Goal: Task Accomplishment & Management: Manage account settings

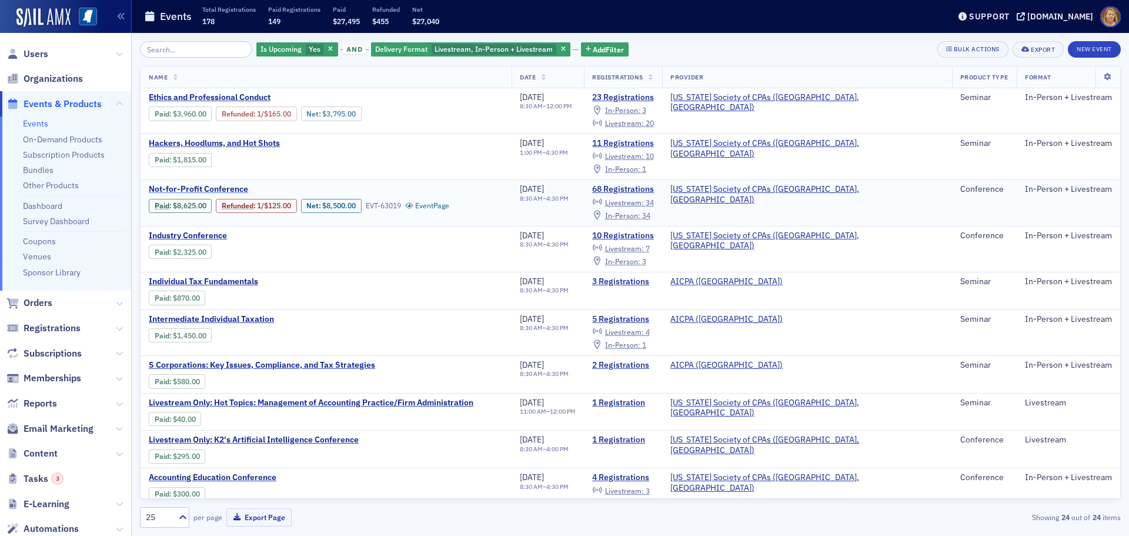
click at [236, 186] on span "Not-for-Profit Conference" at bounding box center [248, 189] width 198 height 11
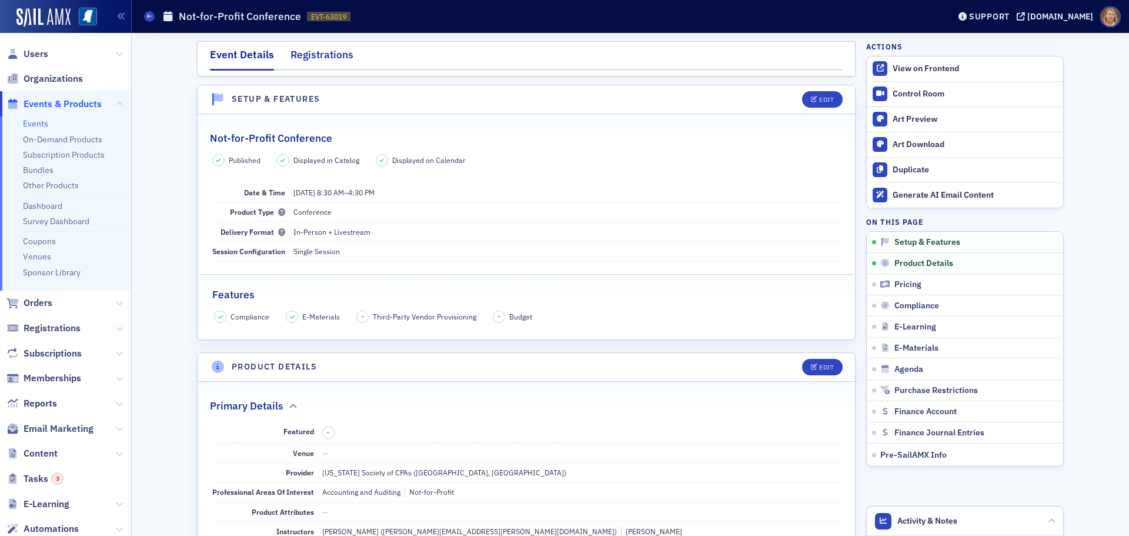
click at [312, 59] on div "Registrations" at bounding box center [321, 58] width 63 height 22
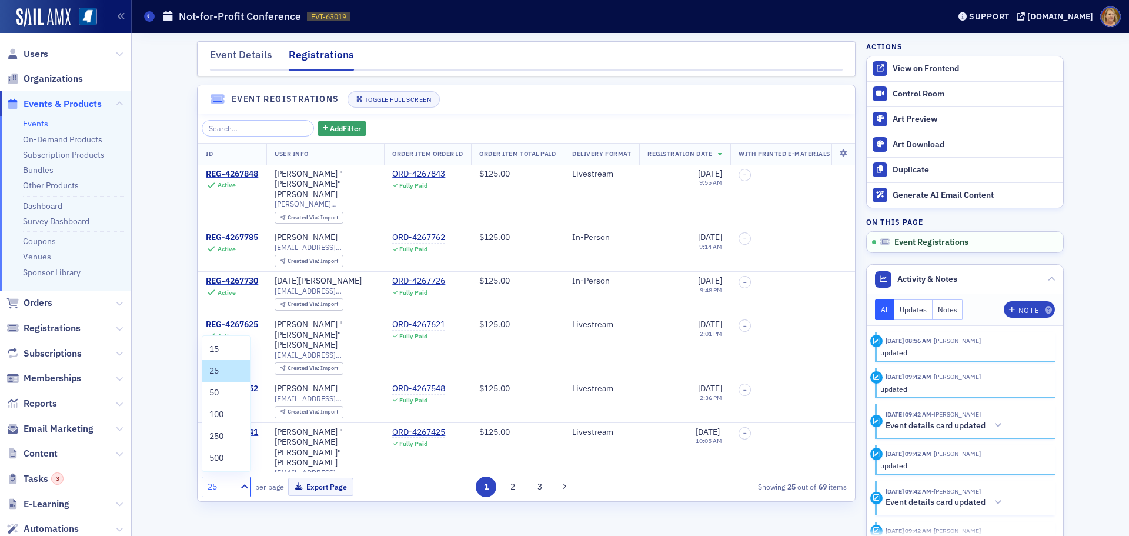
click at [245, 480] on div at bounding box center [243, 486] width 15 height 19
click at [225, 430] on div "250" at bounding box center [226, 436] width 34 height 12
click at [330, 487] on button "Export Page" at bounding box center [320, 486] width 65 height 18
click at [835, 153] on icon at bounding box center [843, 153] width 24 height 7
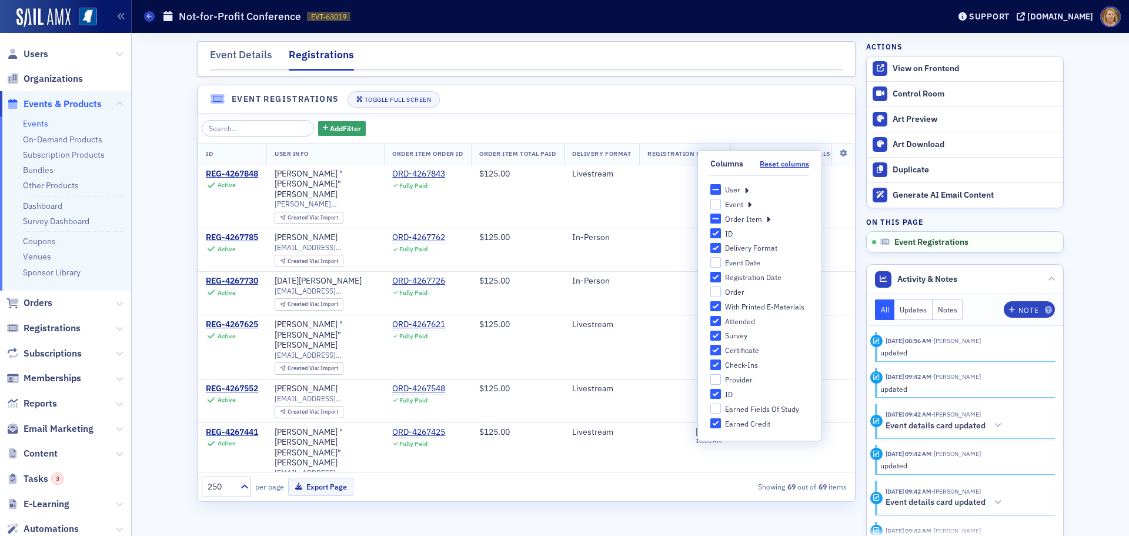
click at [721, 189] on label "User" at bounding box center [725, 189] width 30 height 11
click at [721, 189] on input "User" at bounding box center [715, 189] width 11 height 11
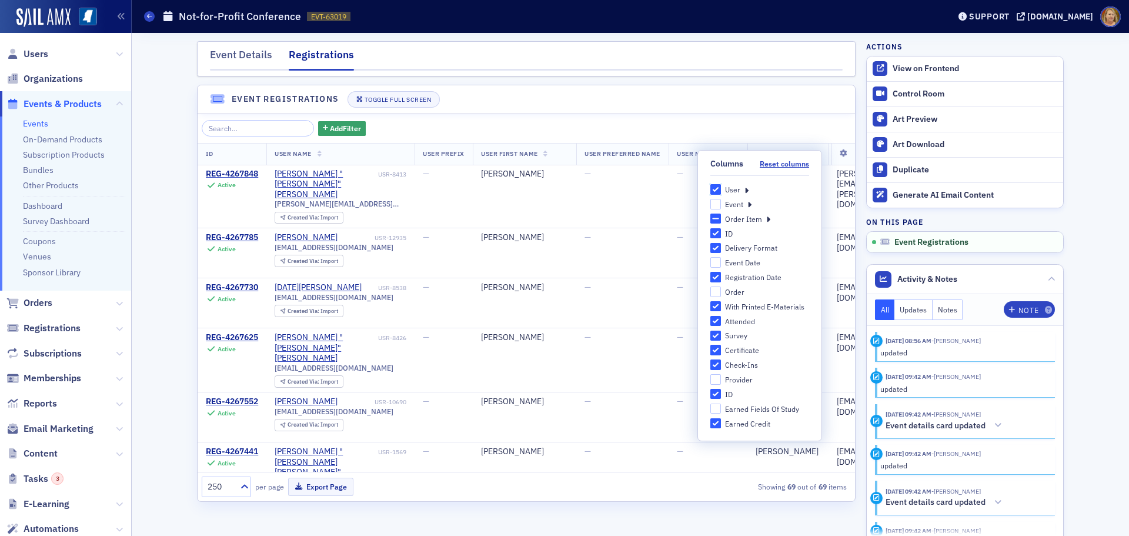
click at [718, 189] on input "User" at bounding box center [715, 189] width 11 height 11
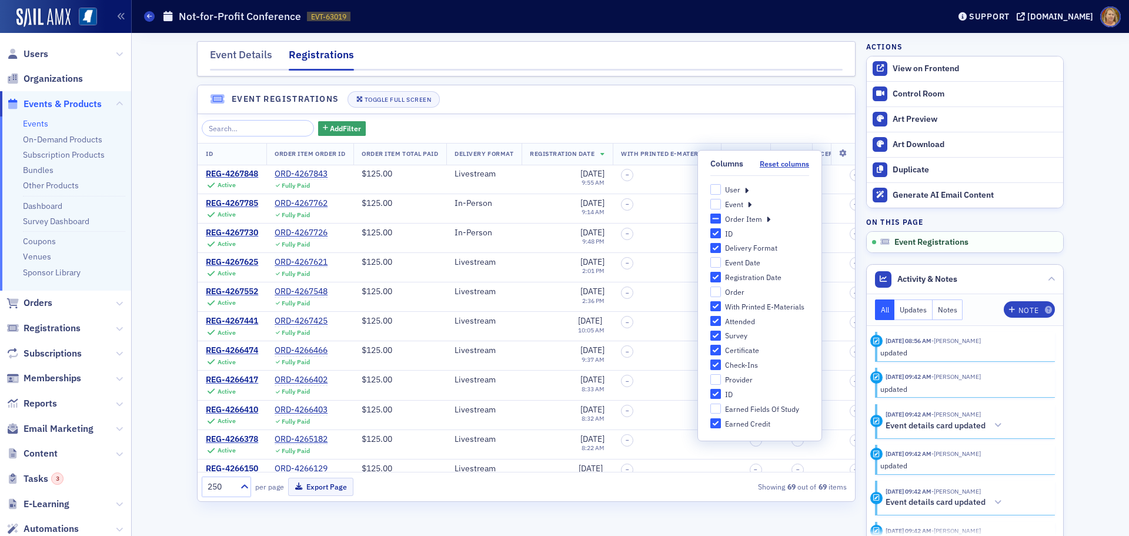
click at [725, 189] on div "User" at bounding box center [732, 190] width 15 height 10
click at [721, 189] on input "User" at bounding box center [715, 189] width 11 height 11
checkbox input "false"
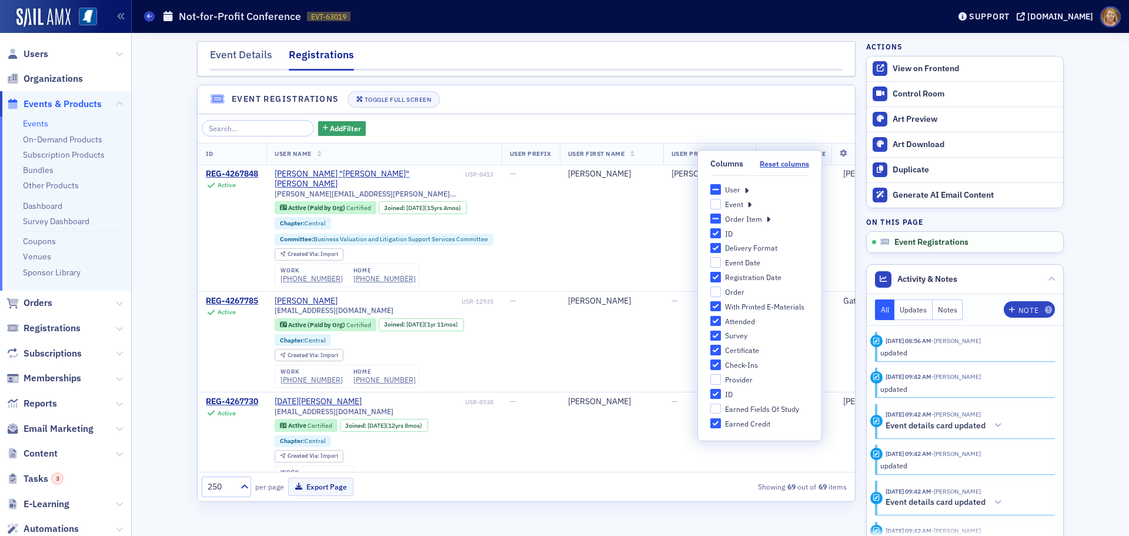
click at [744, 188] on icon at bounding box center [746, 189] width 4 height 11
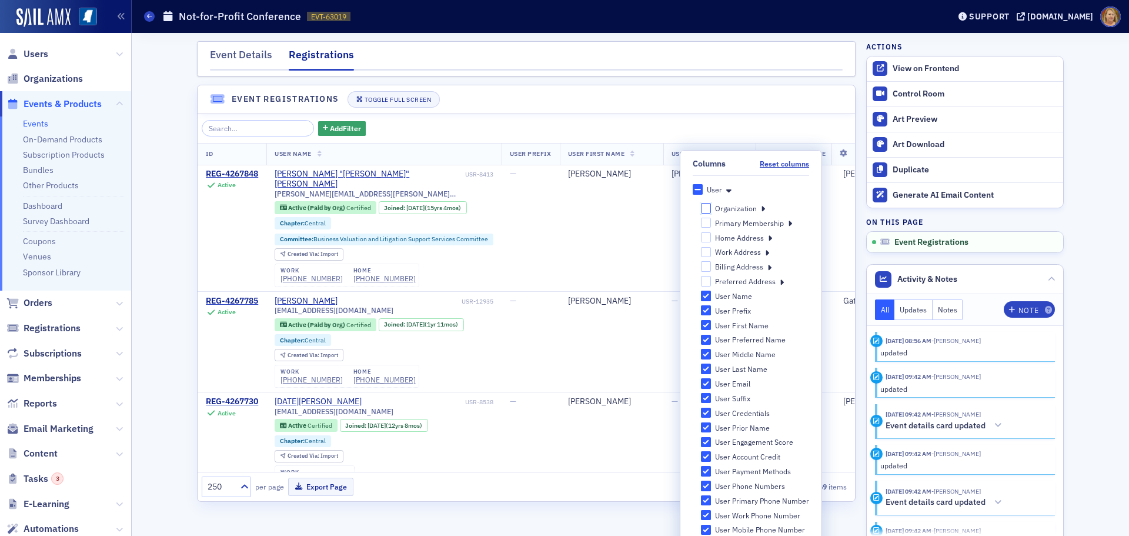
click at [702, 207] on input "Organization" at bounding box center [706, 208] width 11 height 11
checkbox input "false"
click at [760, 166] on button "Reset columns" at bounding box center [784, 163] width 49 height 9
checkbox input "false"
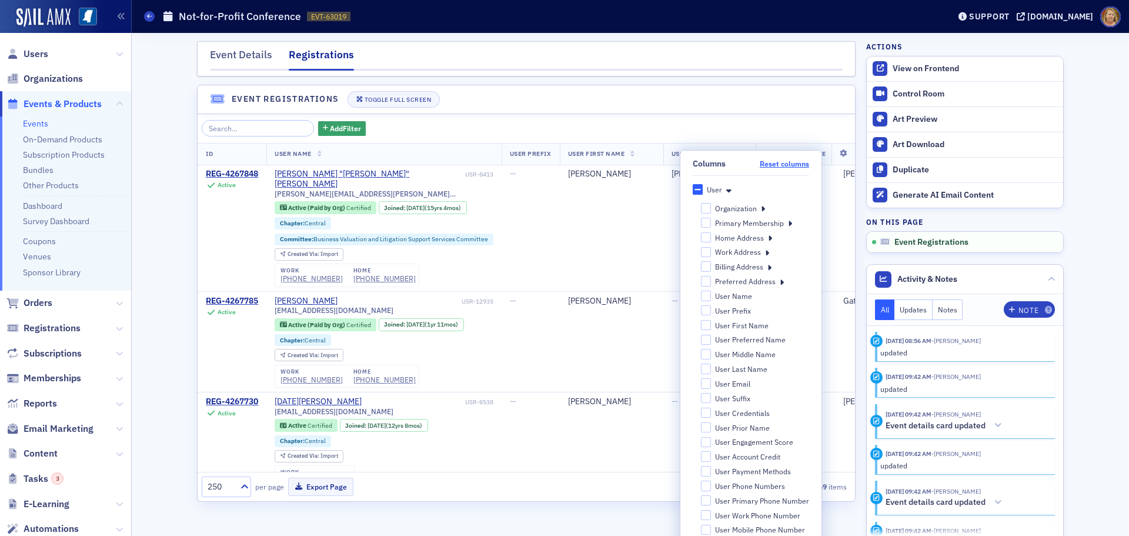
checkbox input "false"
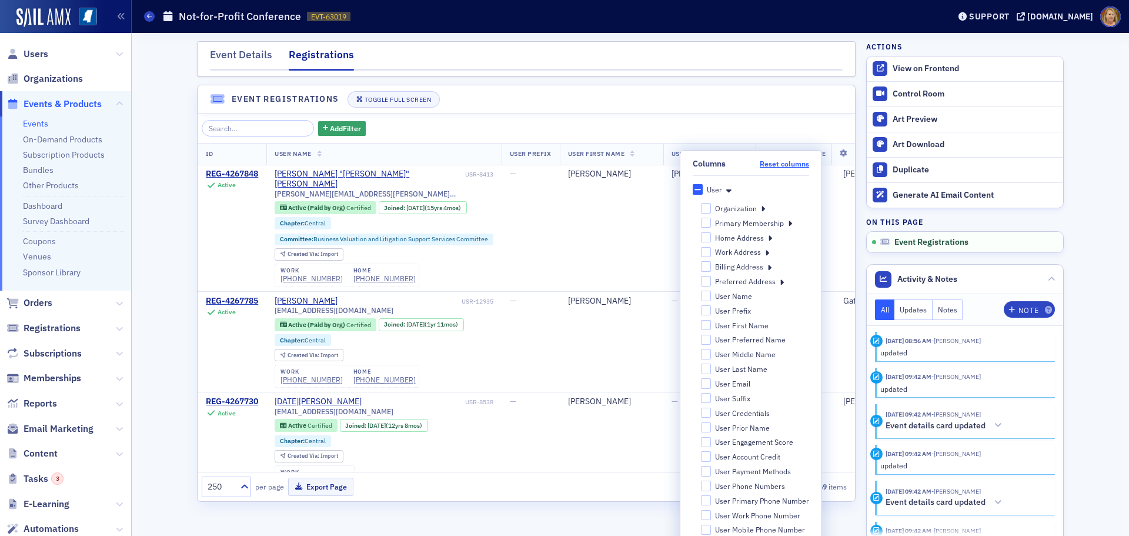
checkbox input "false"
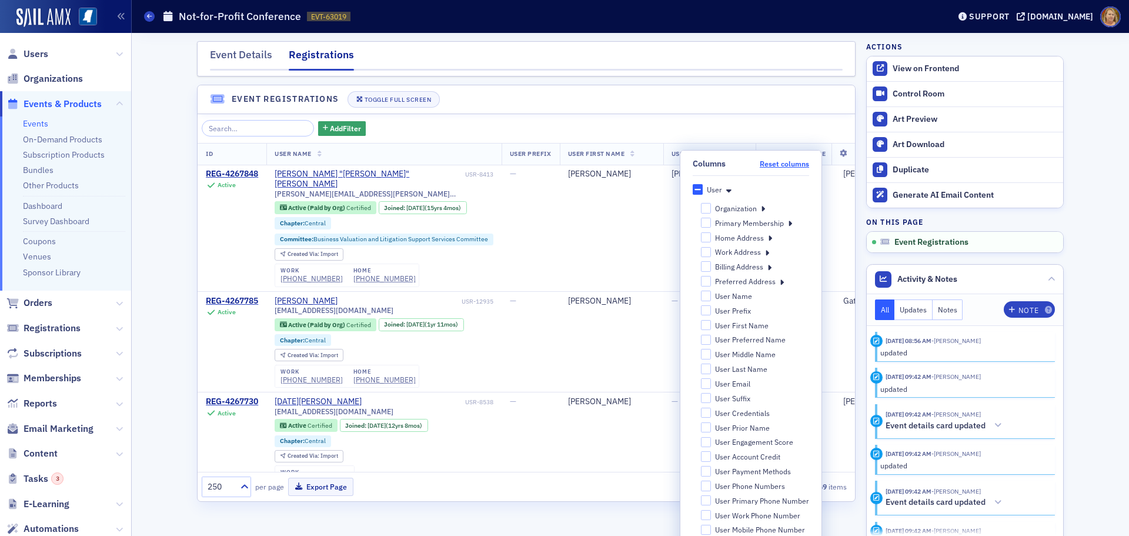
checkbox input "false"
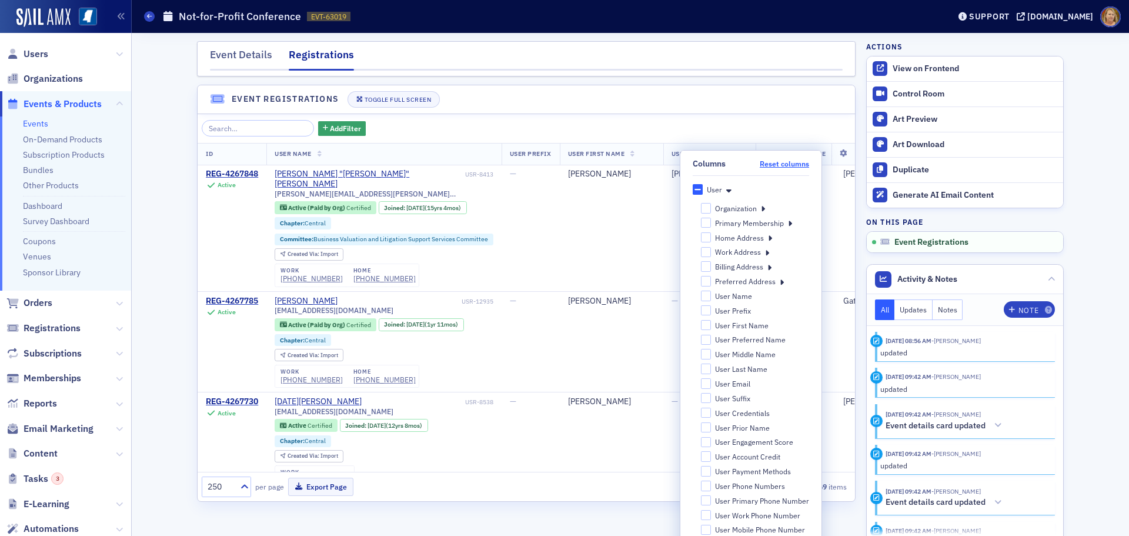
checkbox input "false"
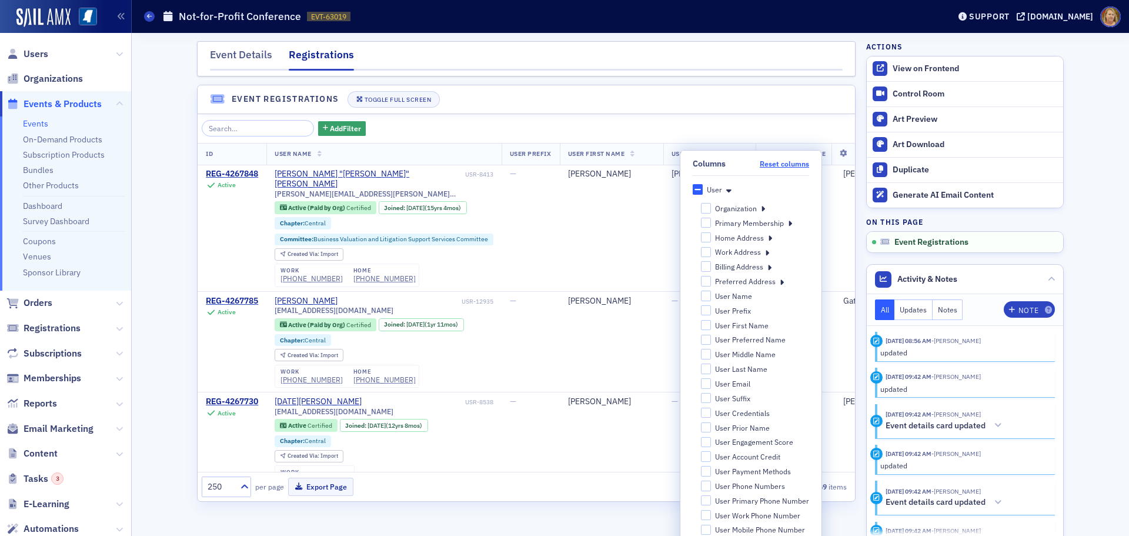
checkbox input "false"
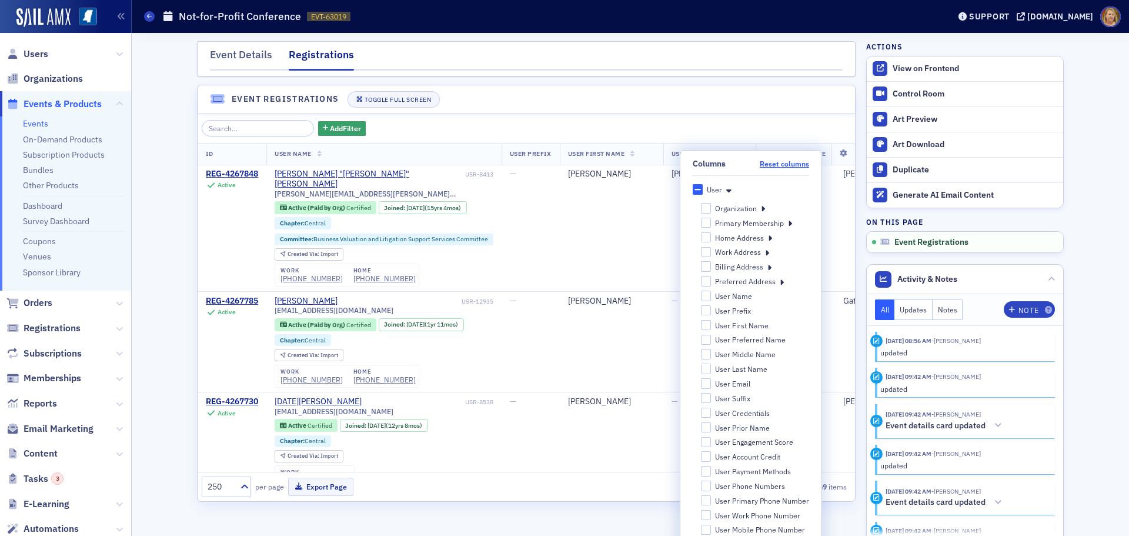
checkbox input "false"
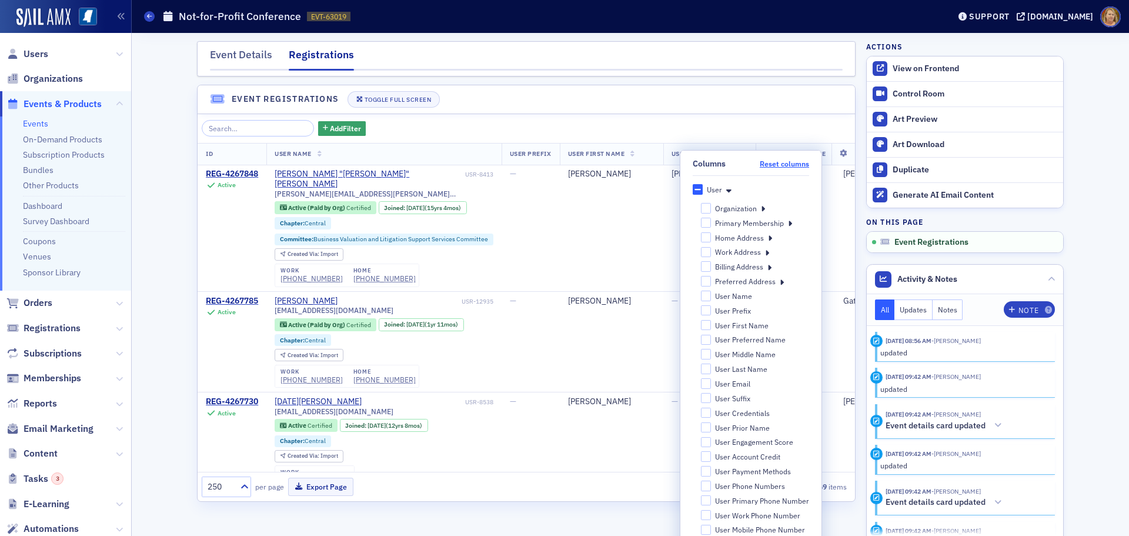
checkbox input "false"
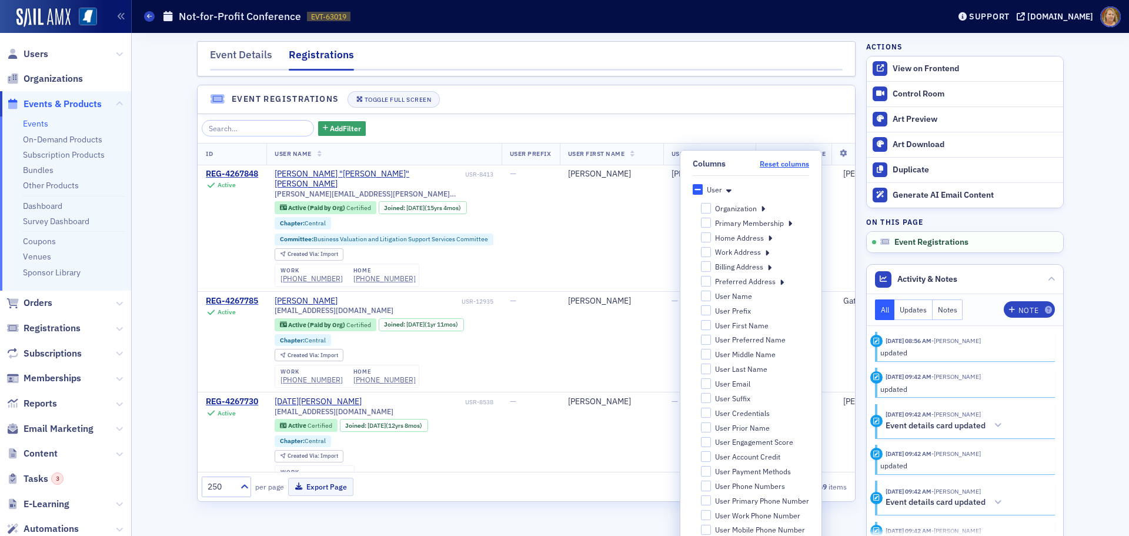
checkbox input "false"
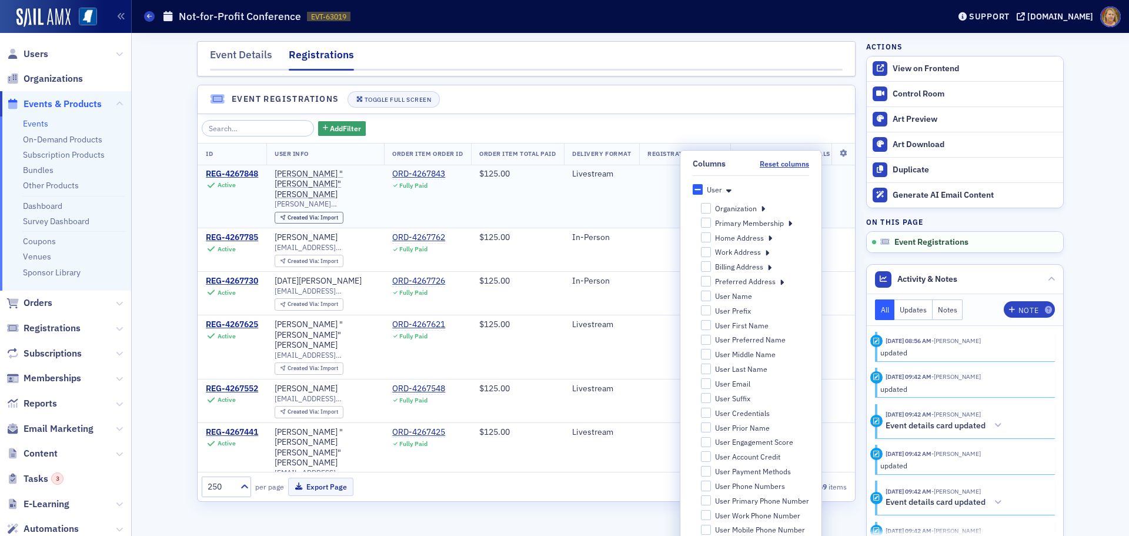
click at [639, 183] on td "Livestream" at bounding box center [601, 196] width 75 height 63
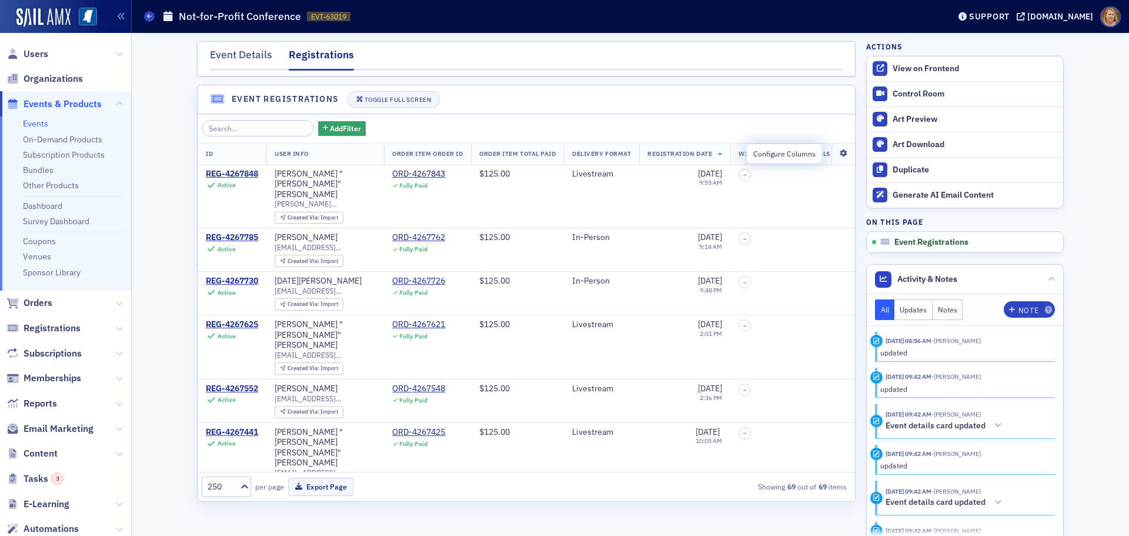
click at [832, 152] on icon at bounding box center [843, 153] width 24 height 7
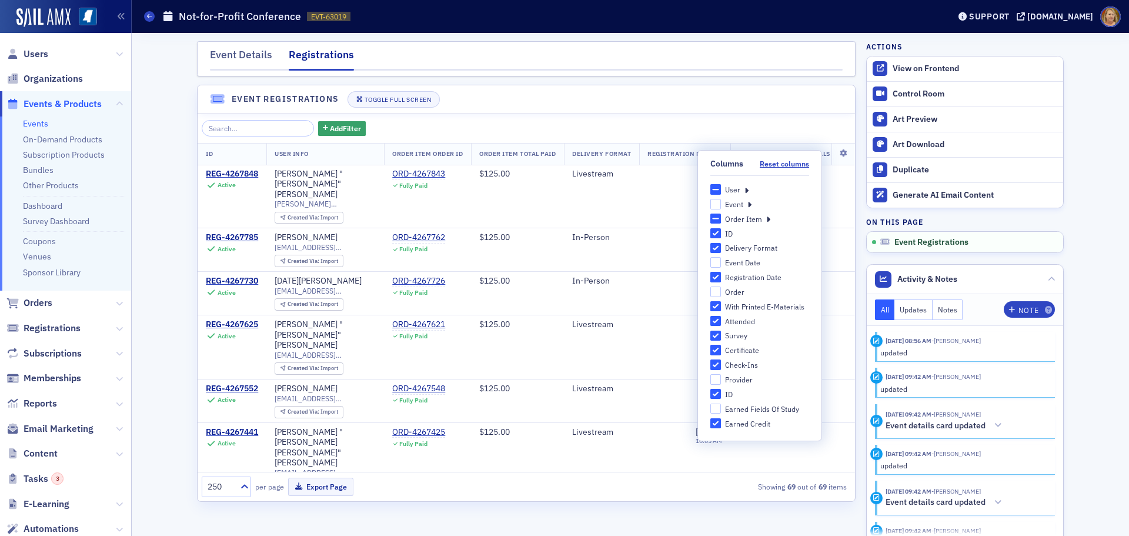
click at [745, 190] on icon at bounding box center [746, 189] width 4 height 11
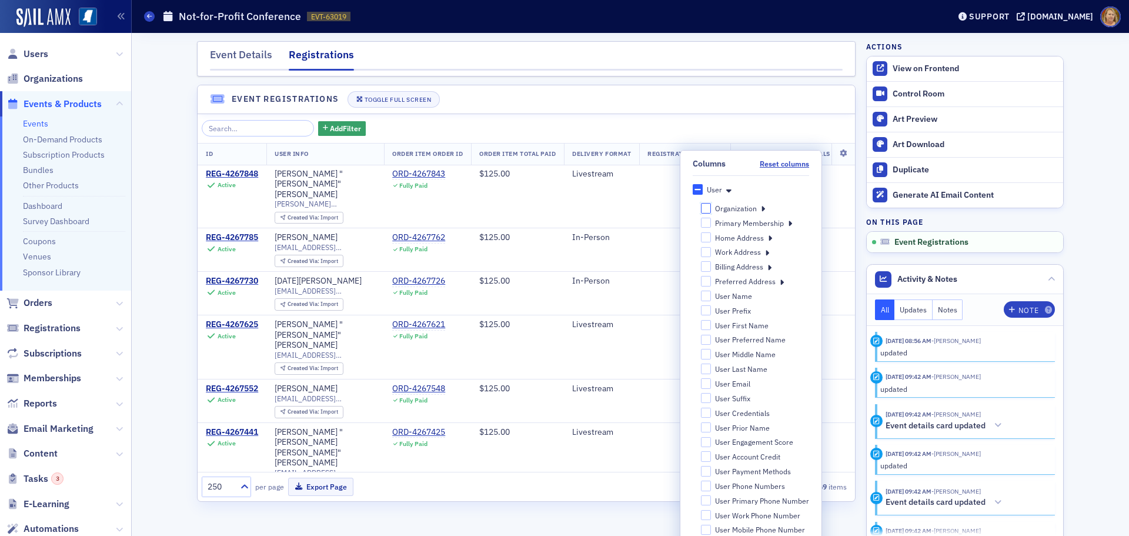
click at [701, 212] on input "Organization" at bounding box center [706, 208] width 11 height 11
checkbox input "false"
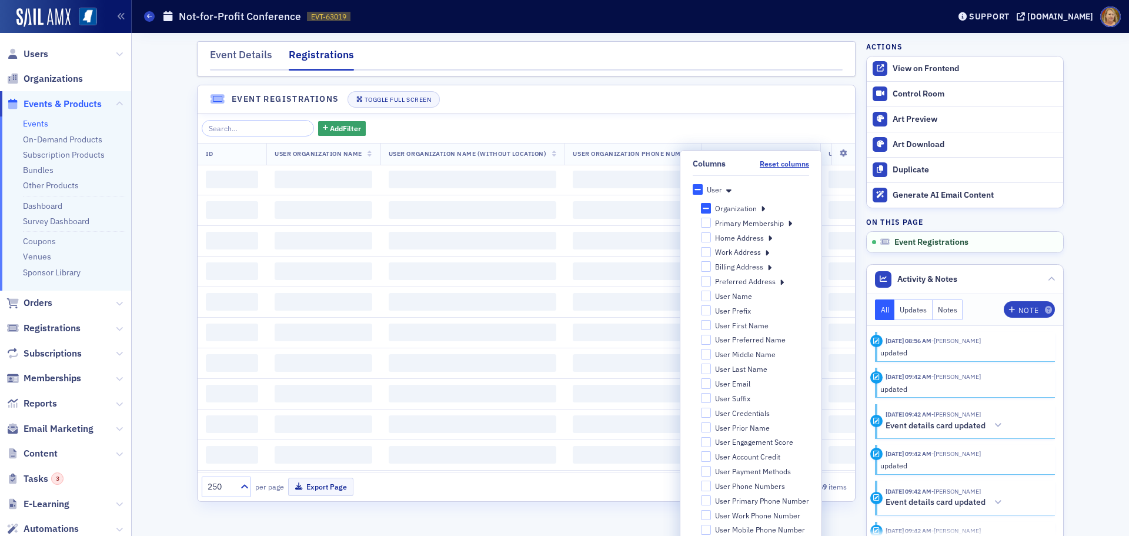
click at [761, 208] on icon at bounding box center [763, 208] width 4 height 11
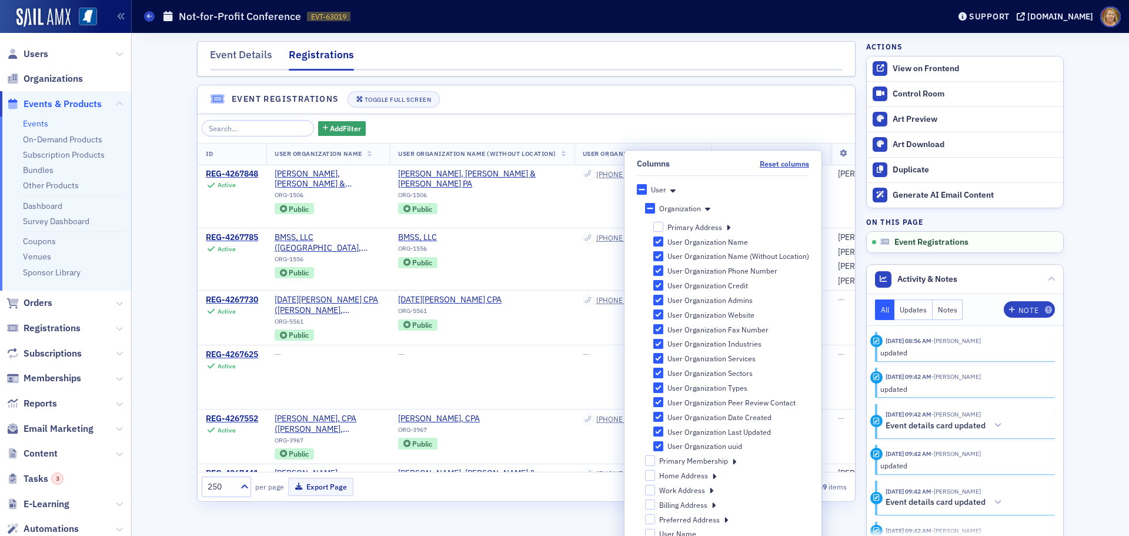
click at [651, 190] on div "User" at bounding box center [658, 190] width 15 height 10
click at [646, 190] on input "User" at bounding box center [642, 189] width 11 height 11
checkbox input "true"
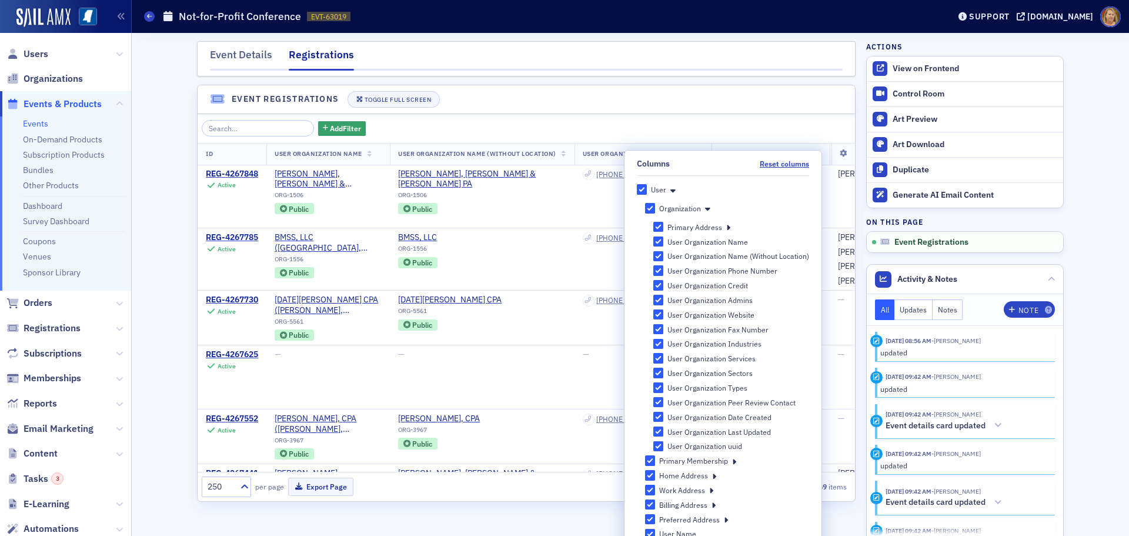
checkbox input "true"
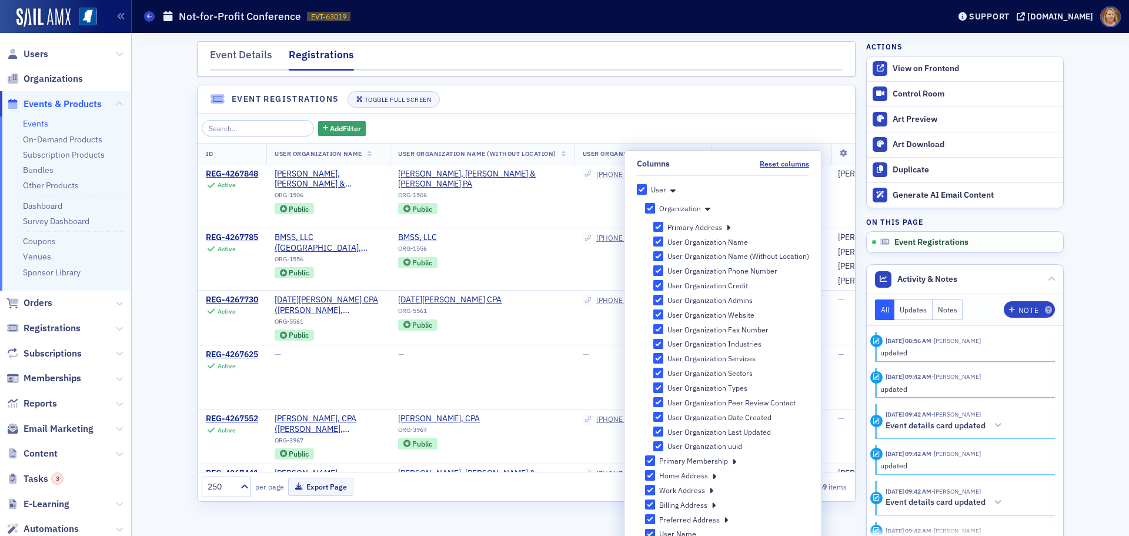
checkbox input "true"
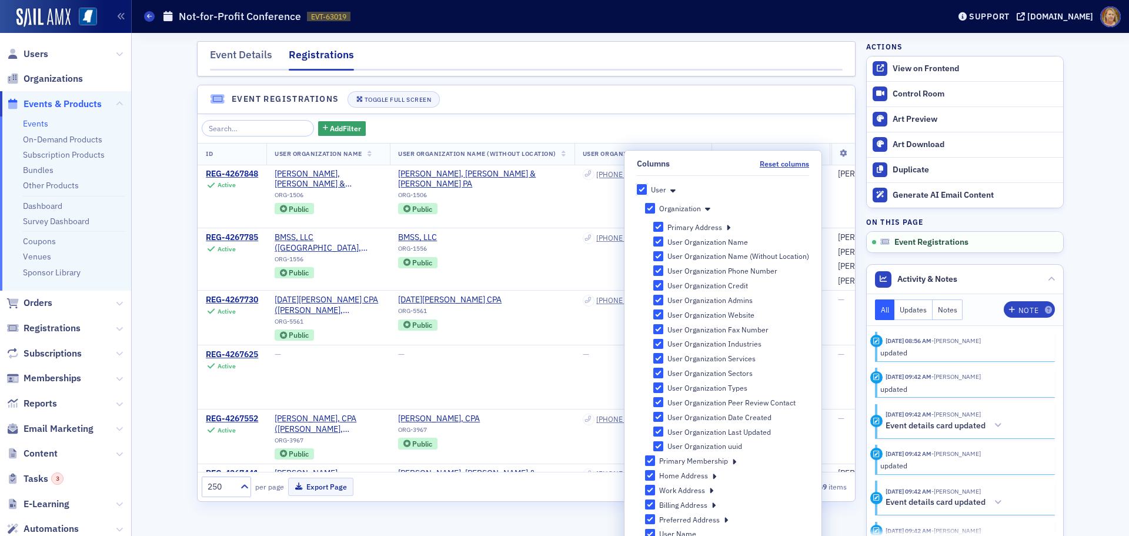
checkbox input "true"
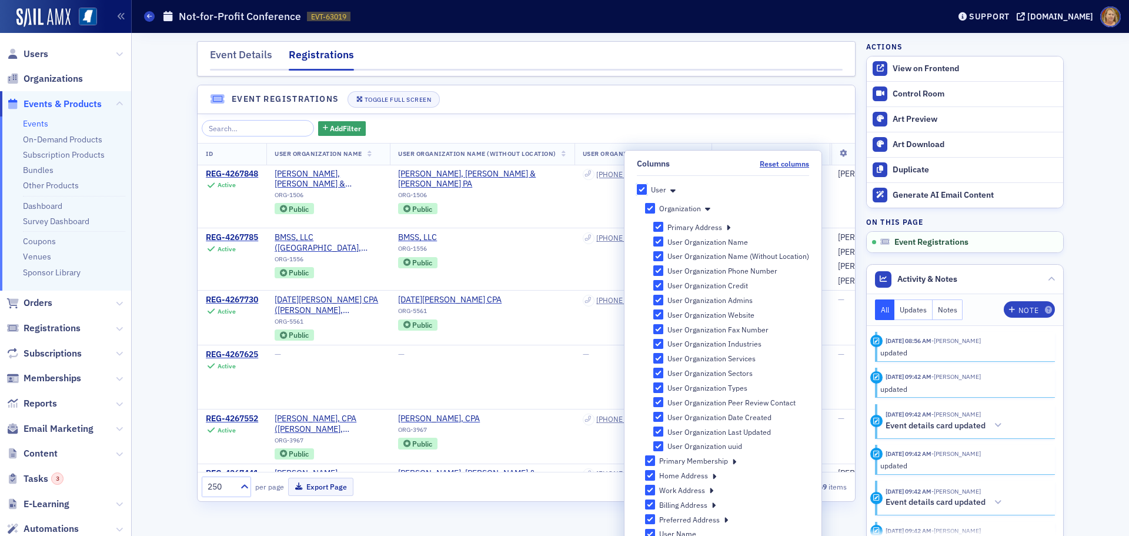
checkbox input "true"
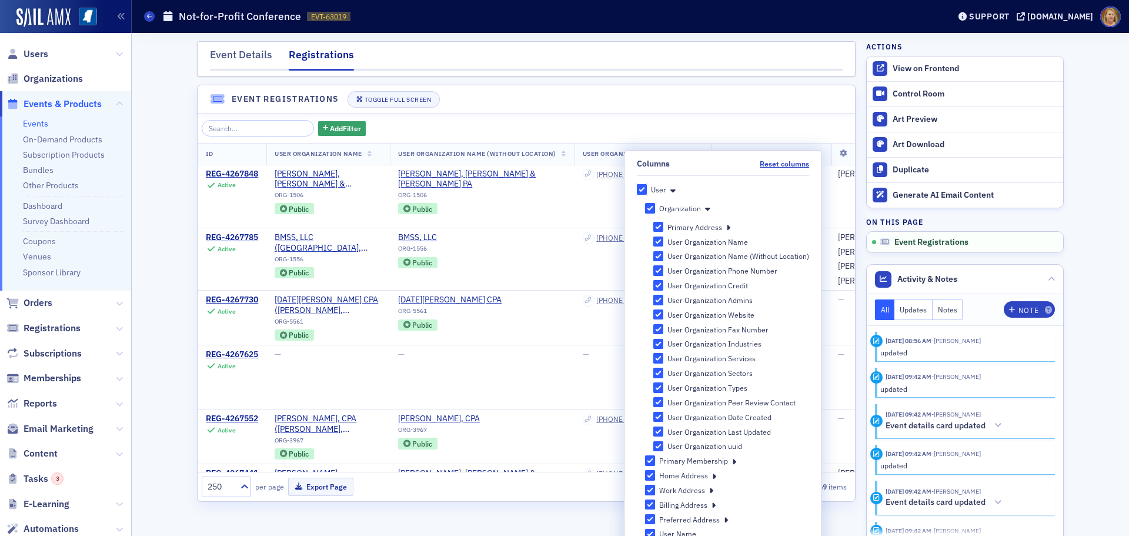
checkbox input "true"
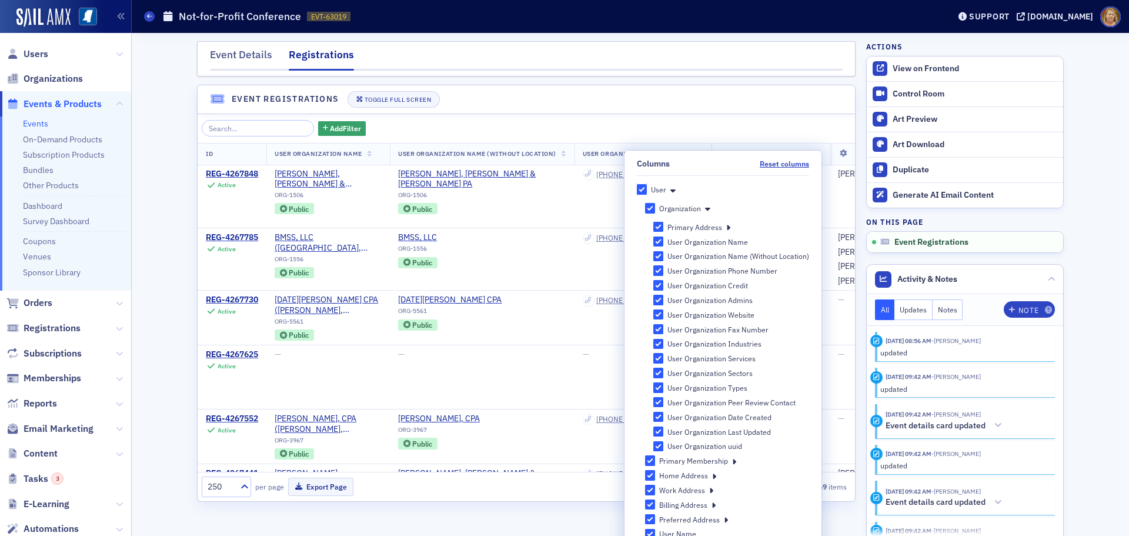
checkbox input "true"
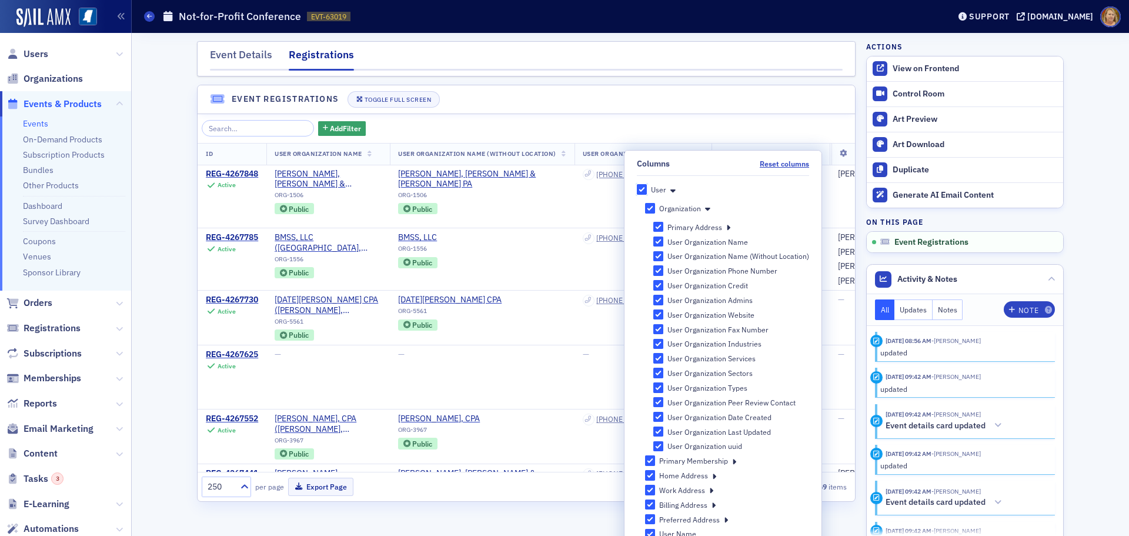
checkbox input "true"
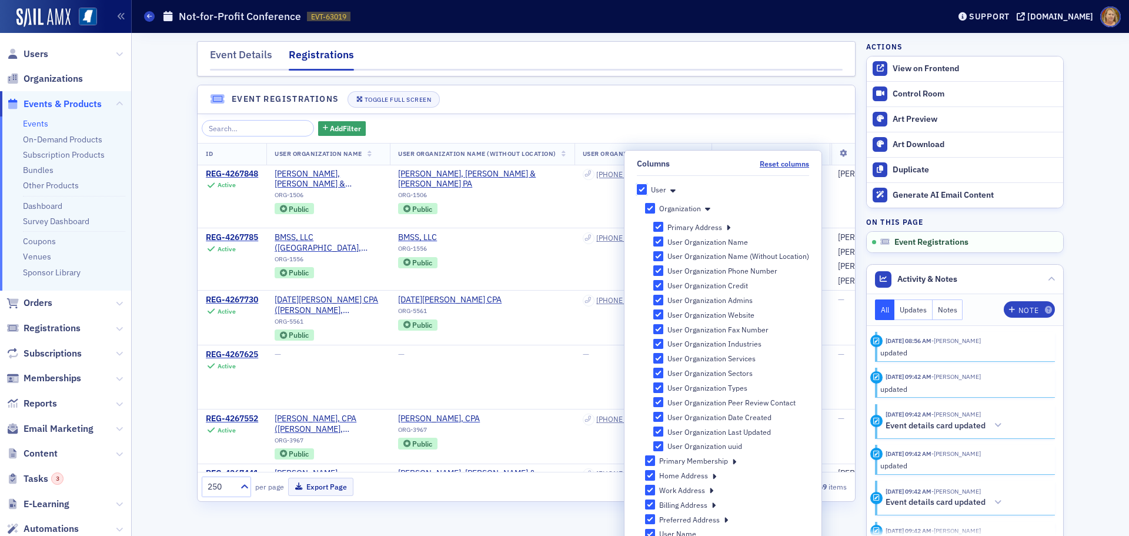
checkbox input "true"
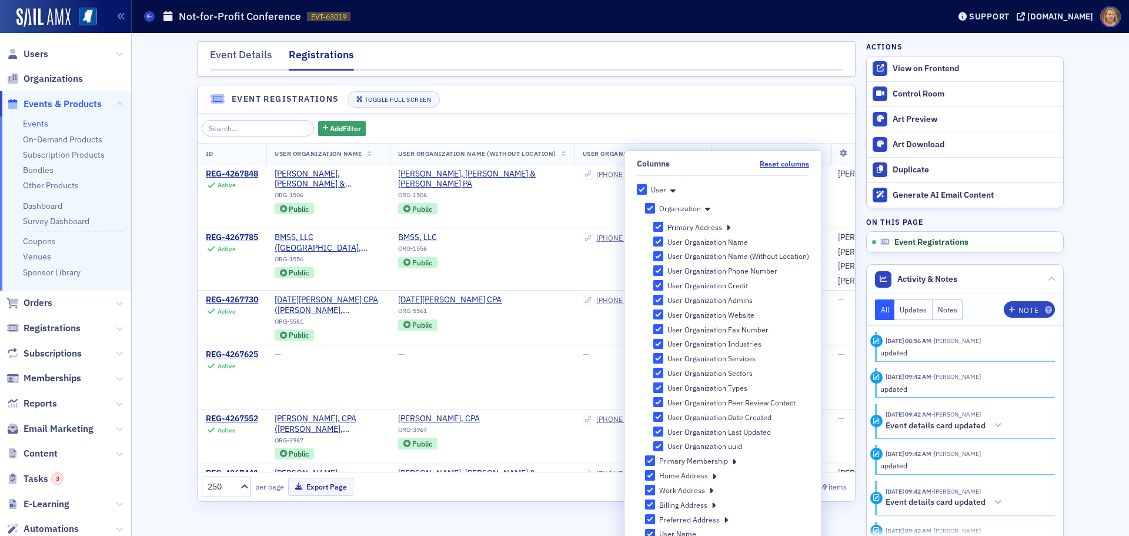
checkbox input "true"
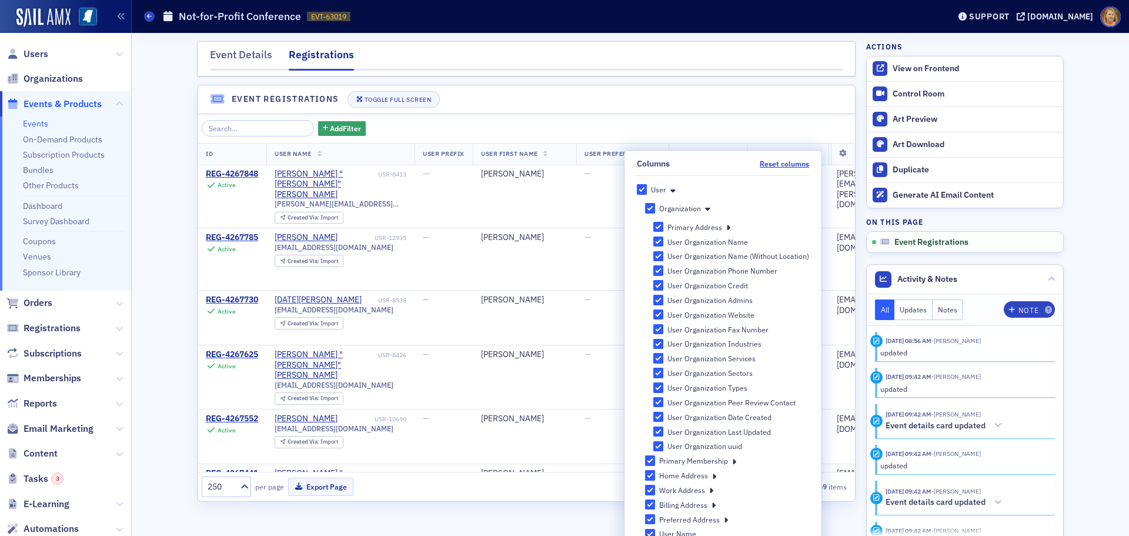
click at [670, 190] on icon at bounding box center [672, 189] width 5 height 11
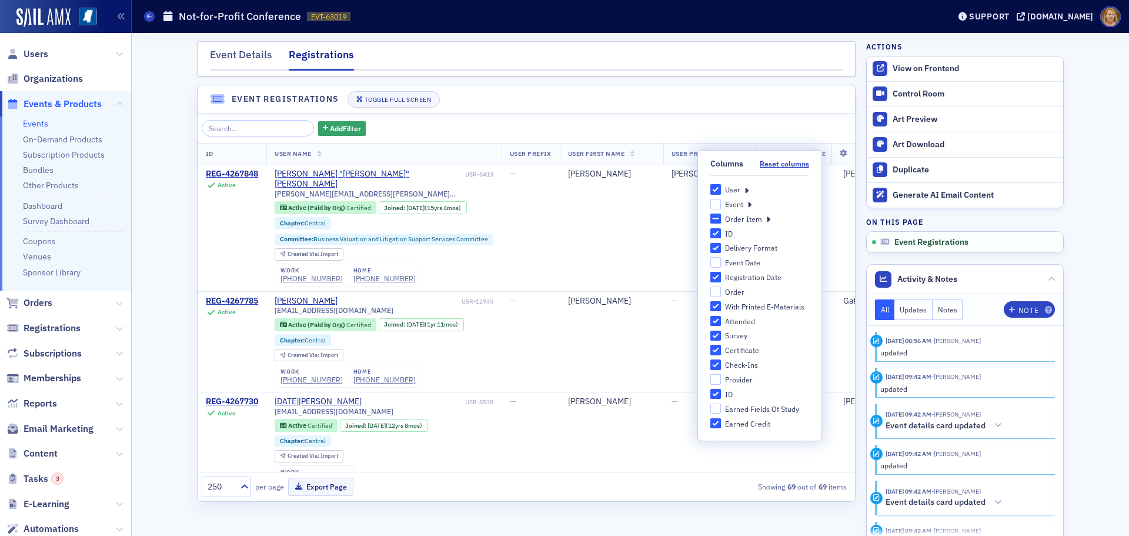
click at [747, 188] on icon at bounding box center [746, 189] width 4 height 11
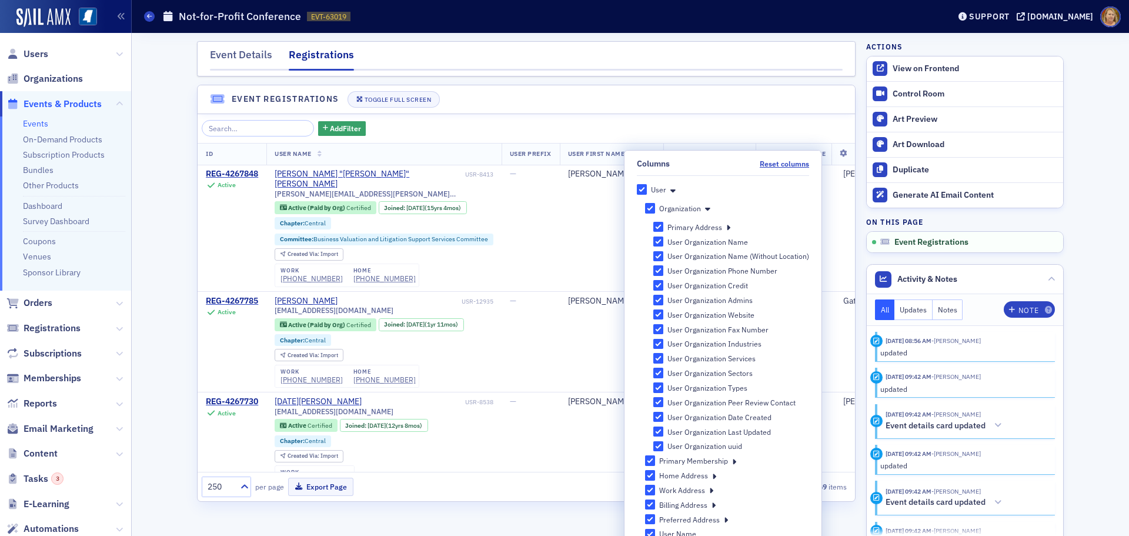
click at [705, 210] on icon at bounding box center [707, 208] width 5 height 11
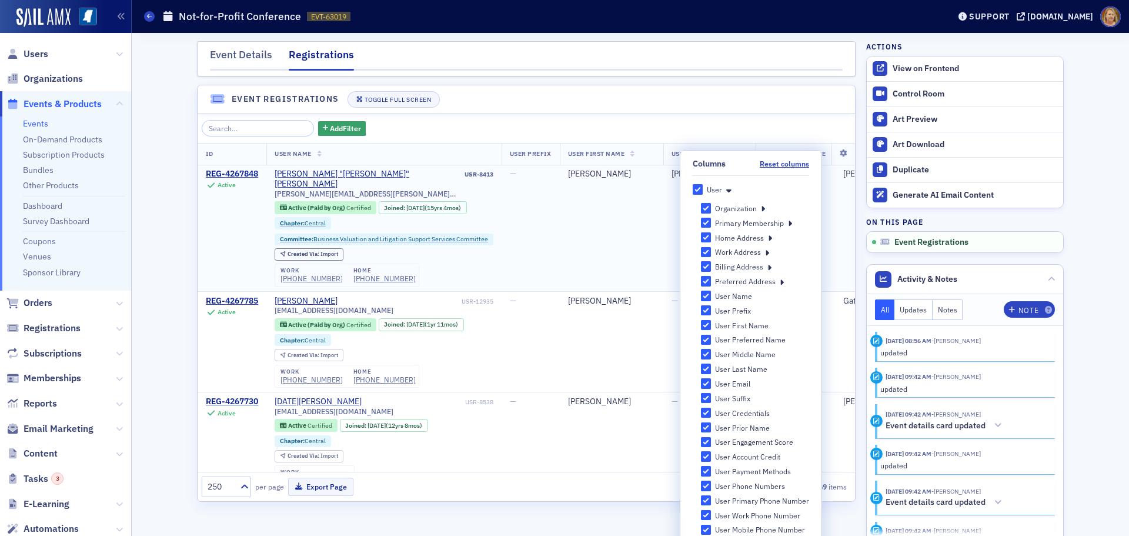
click at [667, 239] on td "Kim" at bounding box center [709, 228] width 92 height 127
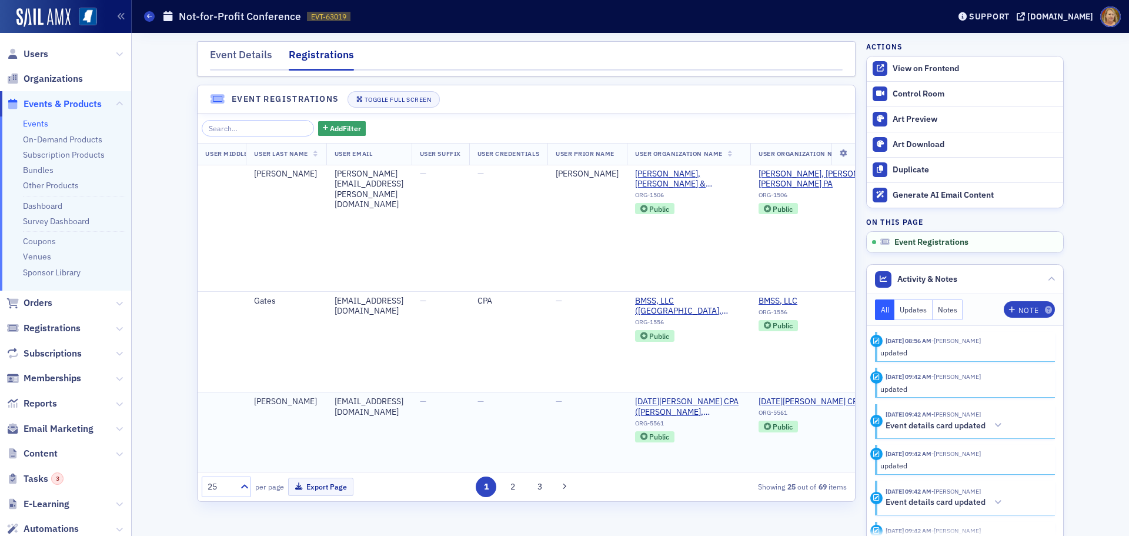
scroll to position [0, 547]
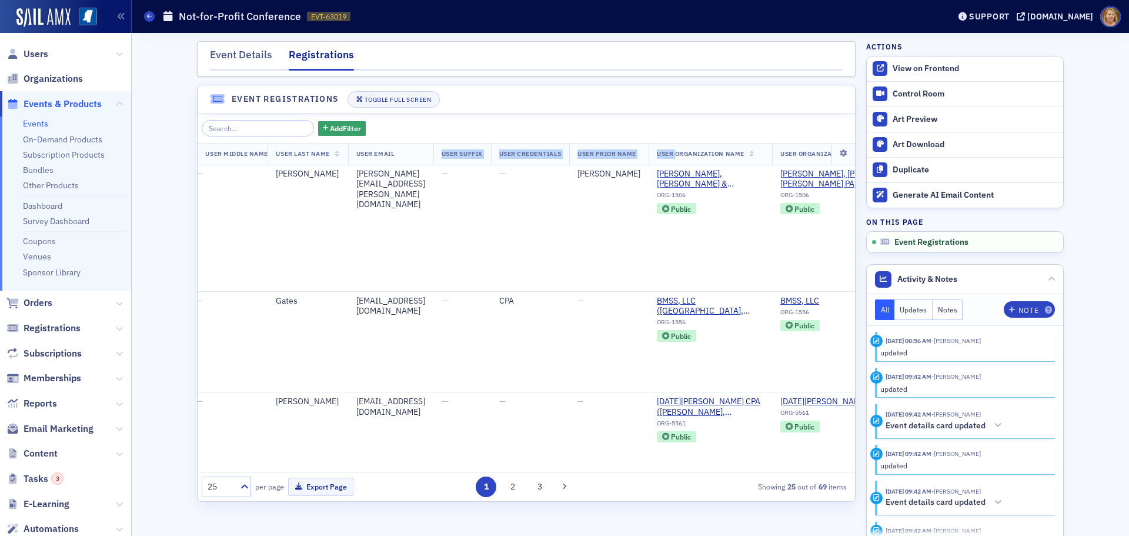
drag, startPoint x: 728, startPoint y: 149, endPoint x: 482, endPoint y: 156, distance: 246.4
drag, startPoint x: 790, startPoint y: 154, endPoint x: 803, endPoint y: 151, distance: 14.0
click at [744, 151] on span "User Organization Name" at bounding box center [701, 153] width 88 height 8
click at [754, 155] on icon at bounding box center [752, 154] width 5 height 6
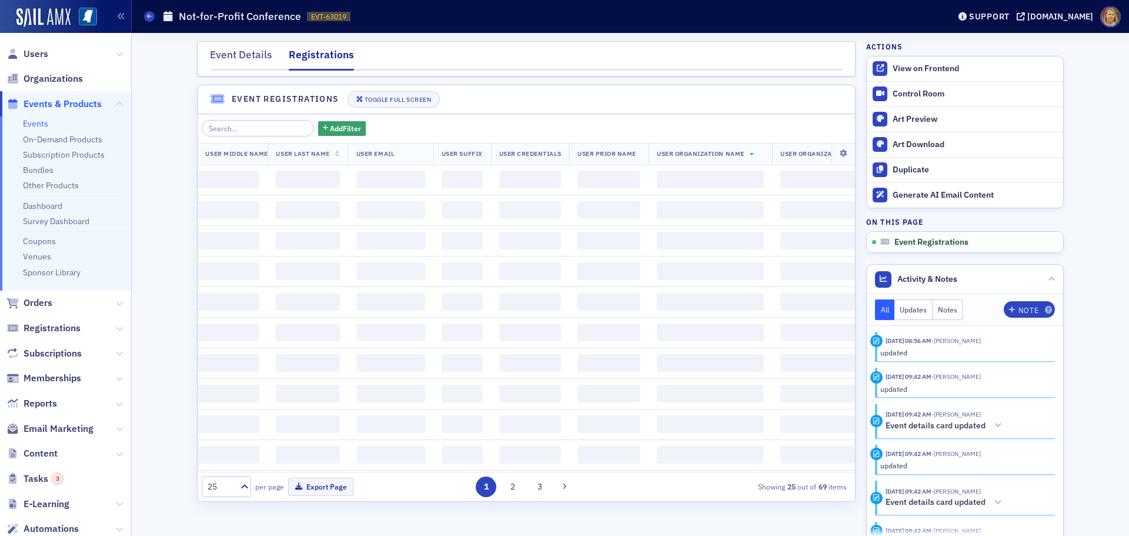
click at [754, 155] on icon at bounding box center [752, 154] width 5 height 6
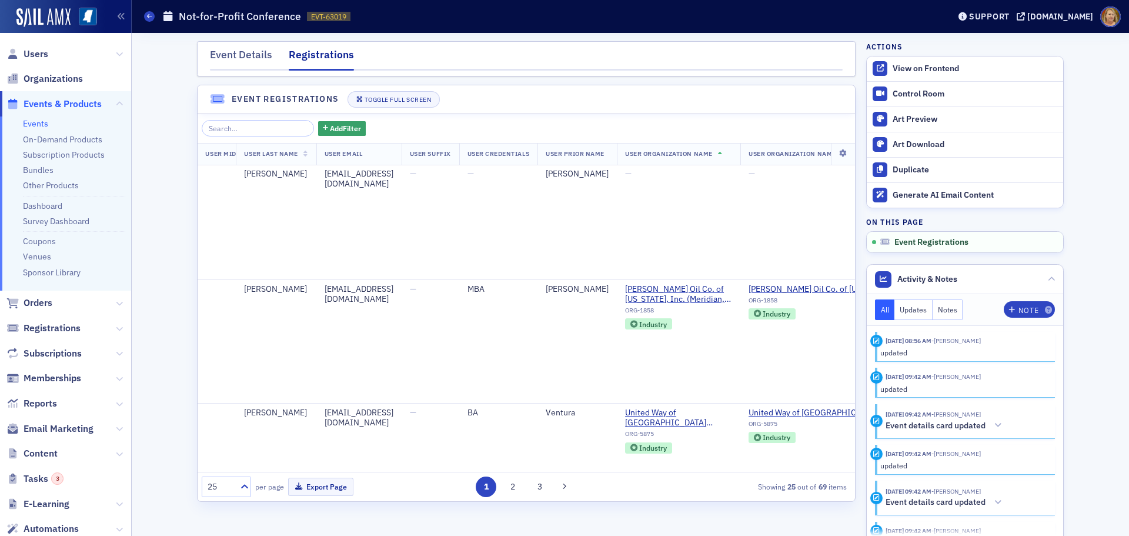
click at [723, 151] on icon at bounding box center [720, 154] width 5 height 6
click at [834, 152] on icon at bounding box center [843, 153] width 24 height 7
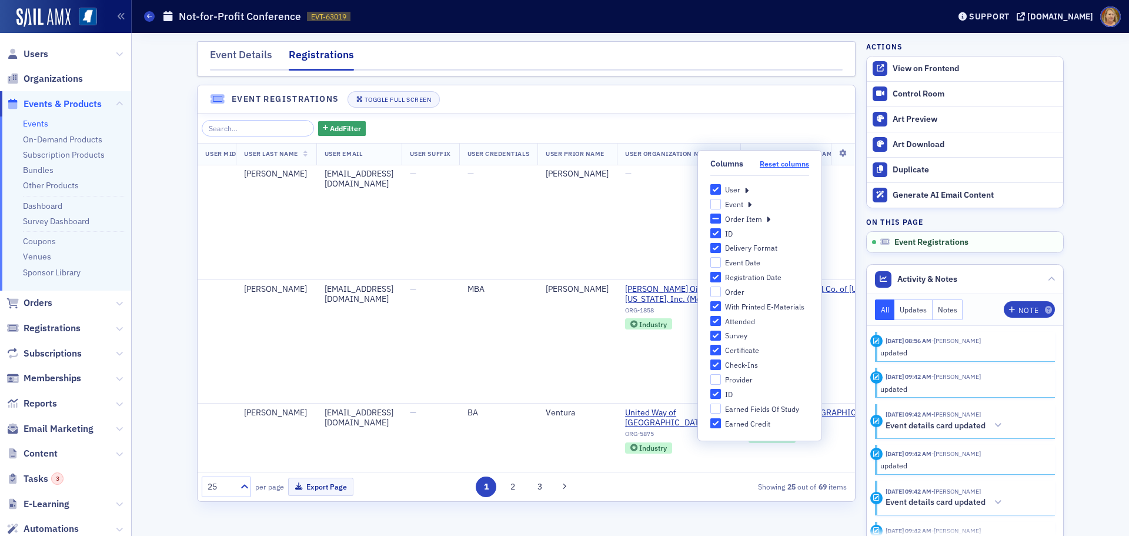
click at [805, 163] on button "Reset columns" at bounding box center [784, 163] width 49 height 9
checkbox input "false"
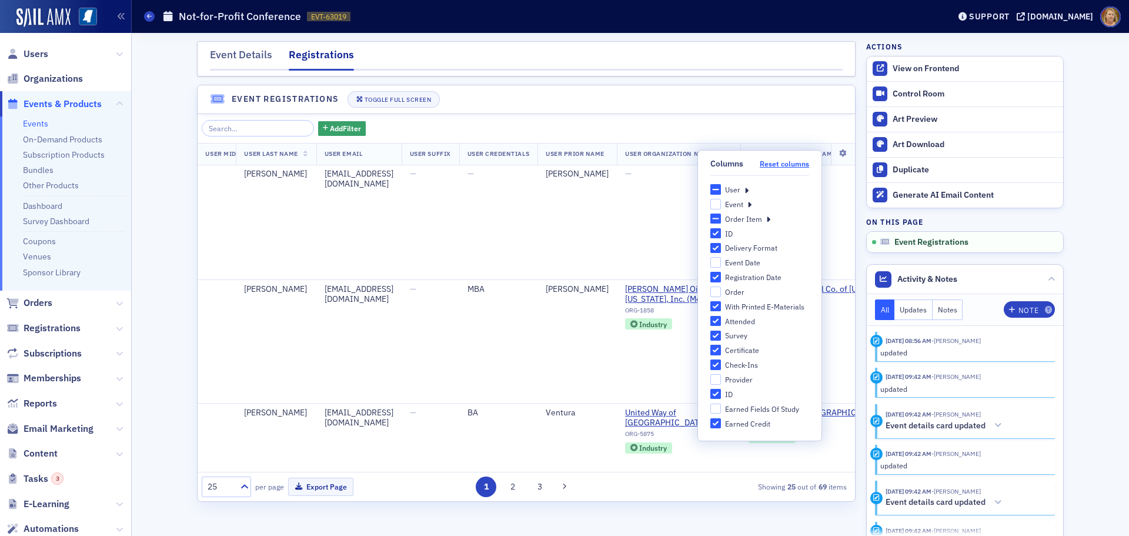
checkbox input "false"
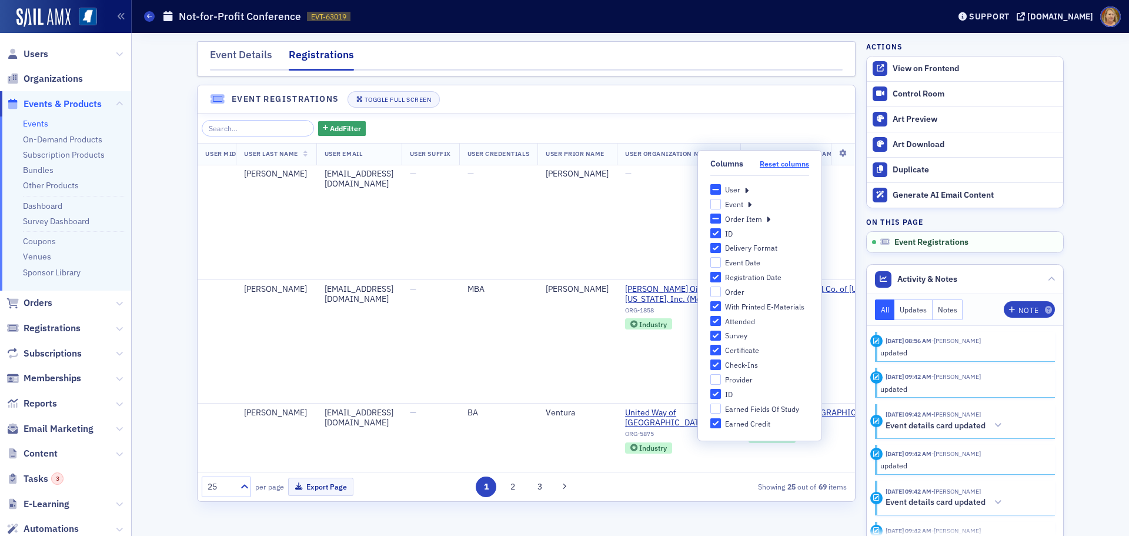
checkbox input "false"
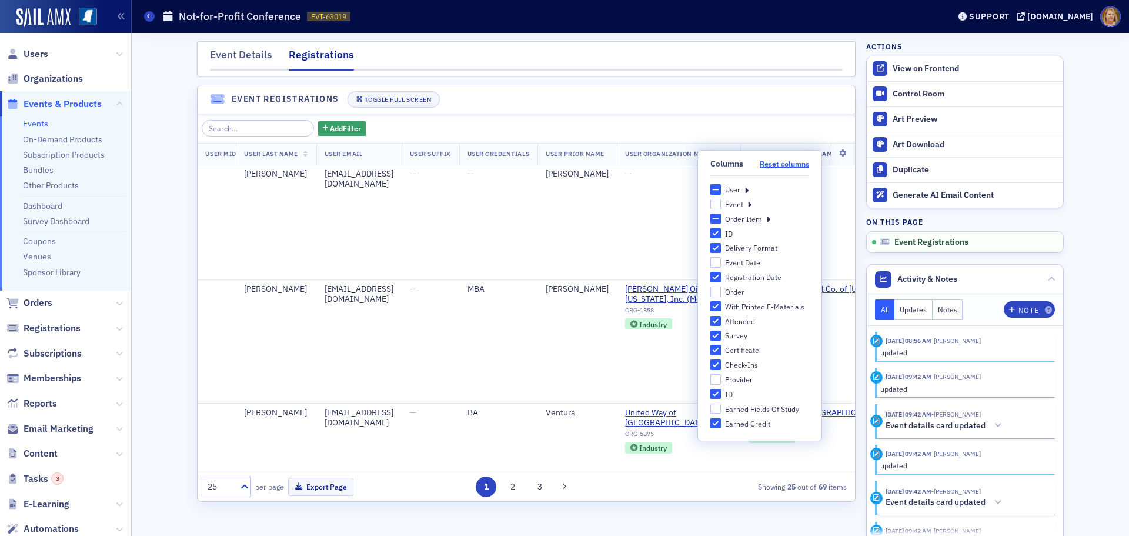
checkbox input "false"
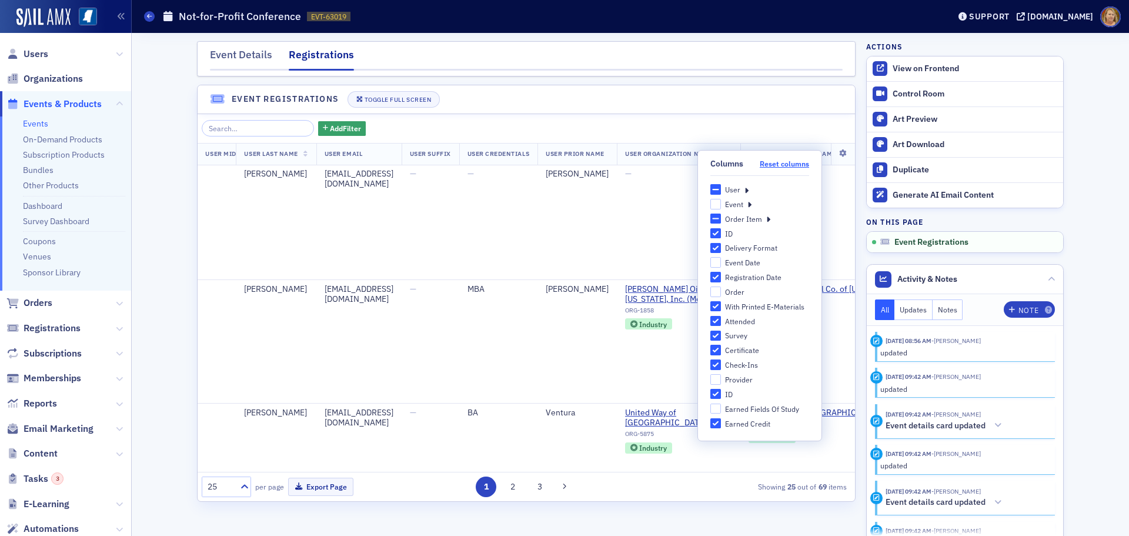
checkbox input "false"
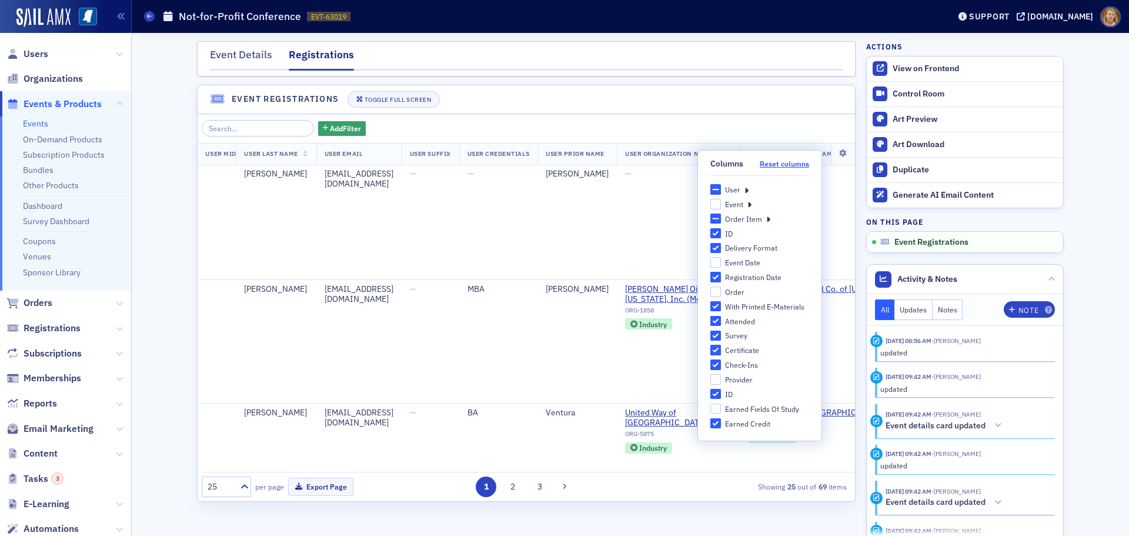
checkbox input "false"
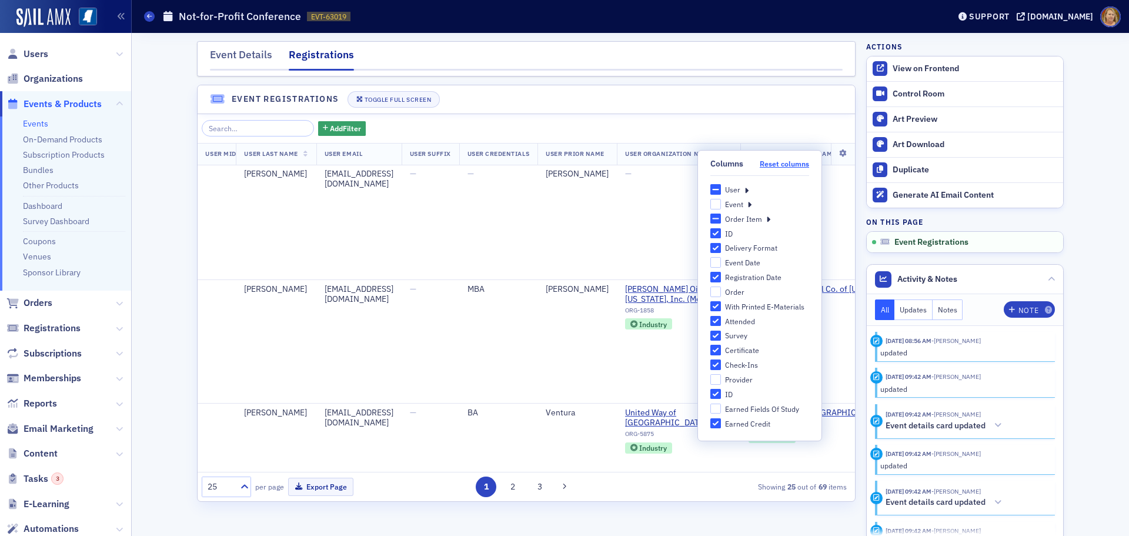
checkbox input "false"
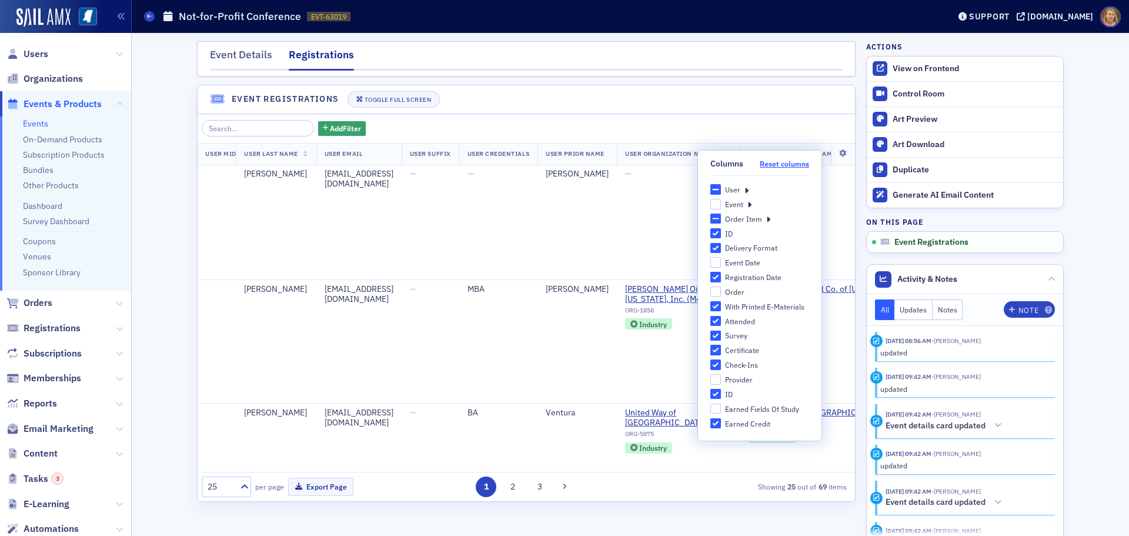
checkbox input "false"
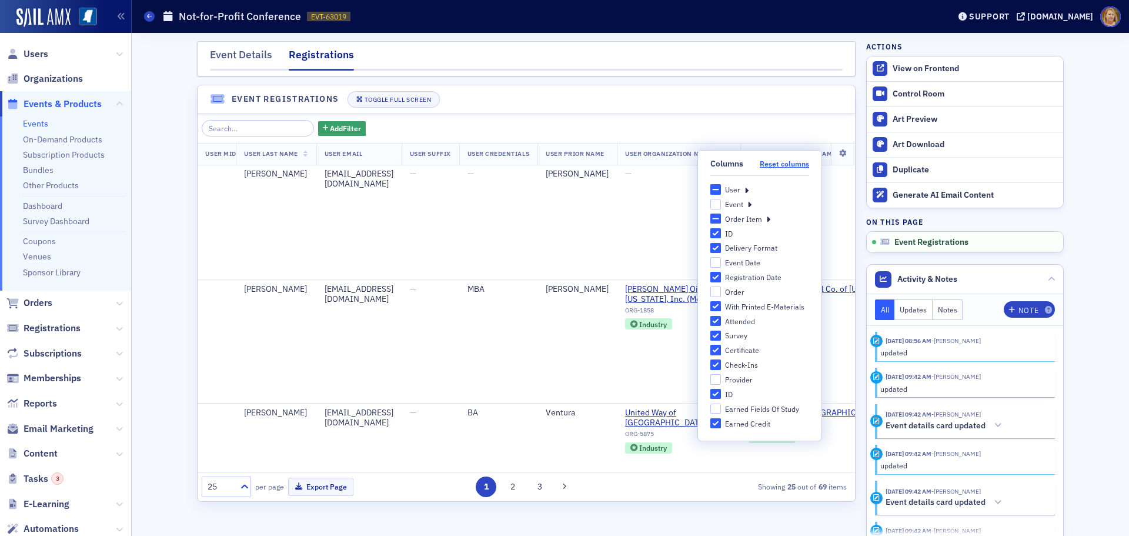
checkbox input "false"
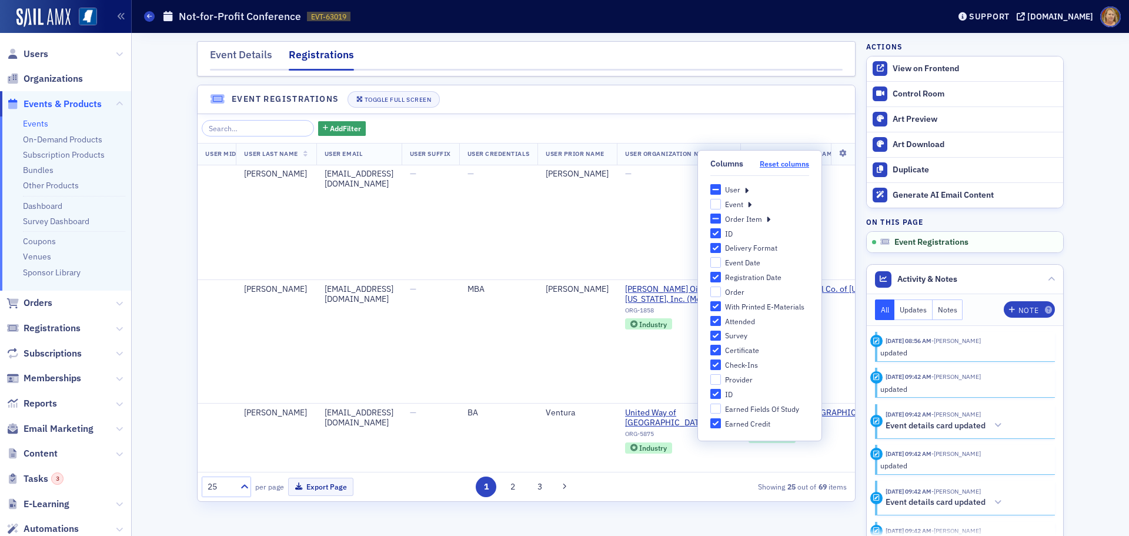
checkbox input "false"
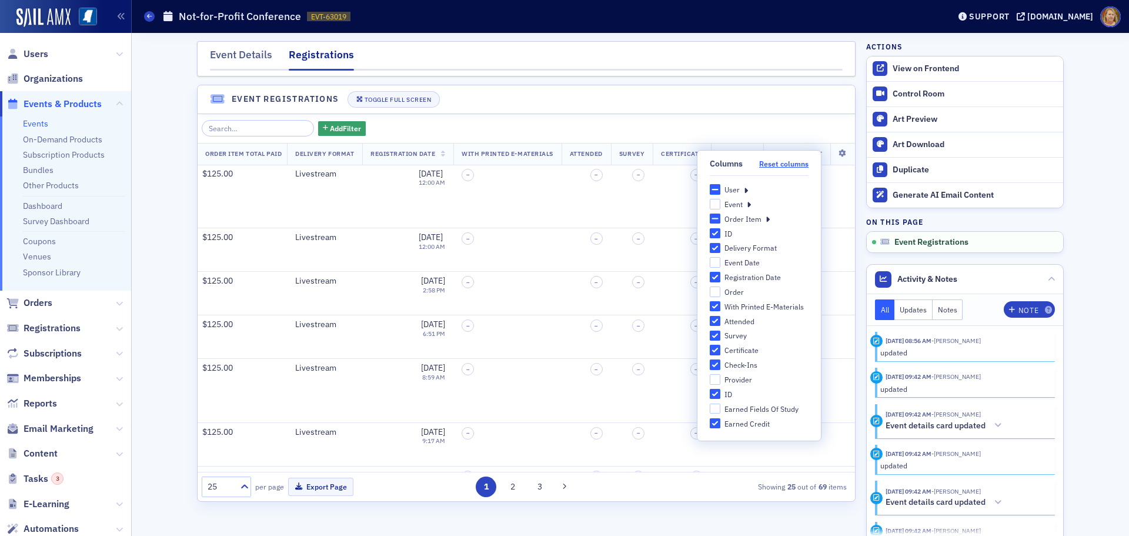
scroll to position [0, 282]
click at [744, 189] on icon at bounding box center [746, 189] width 4 height 11
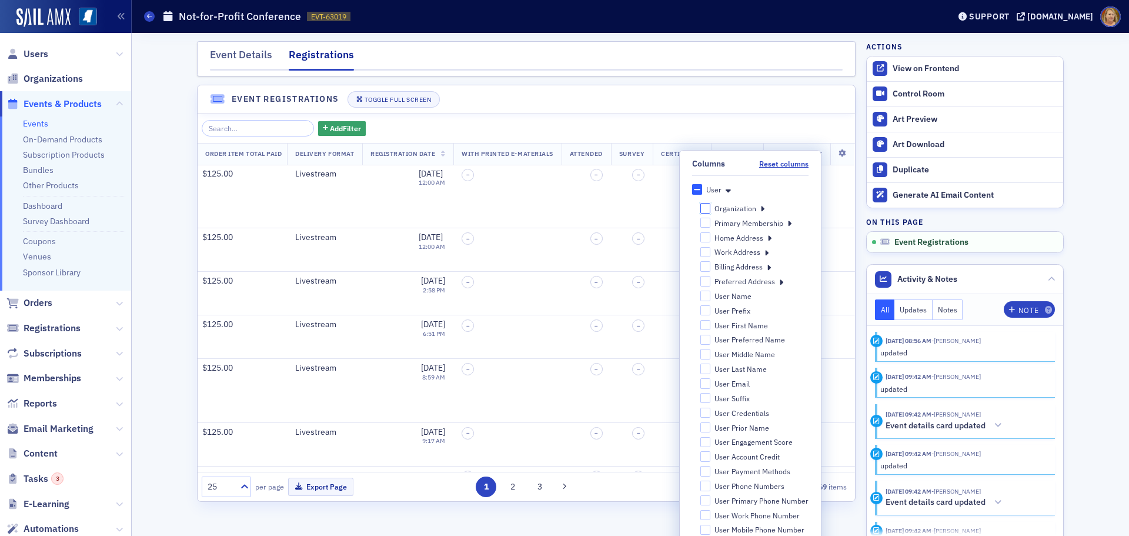
click at [700, 209] on input "Organization" at bounding box center [705, 208] width 11 height 11
checkbox input "false"
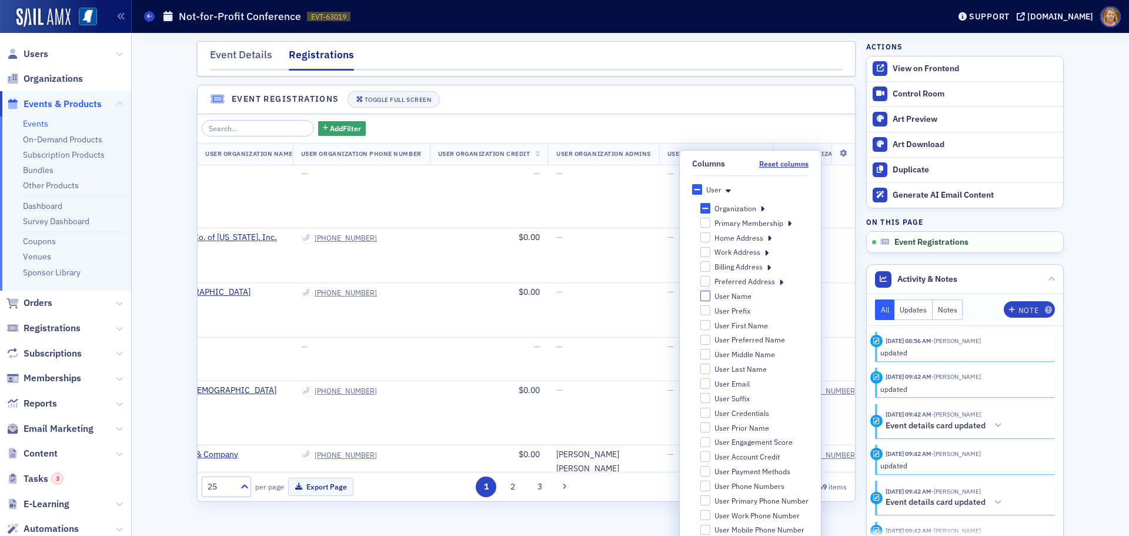
click at [700, 294] on input "User Name" at bounding box center [705, 295] width 11 height 11
checkbox input "true"
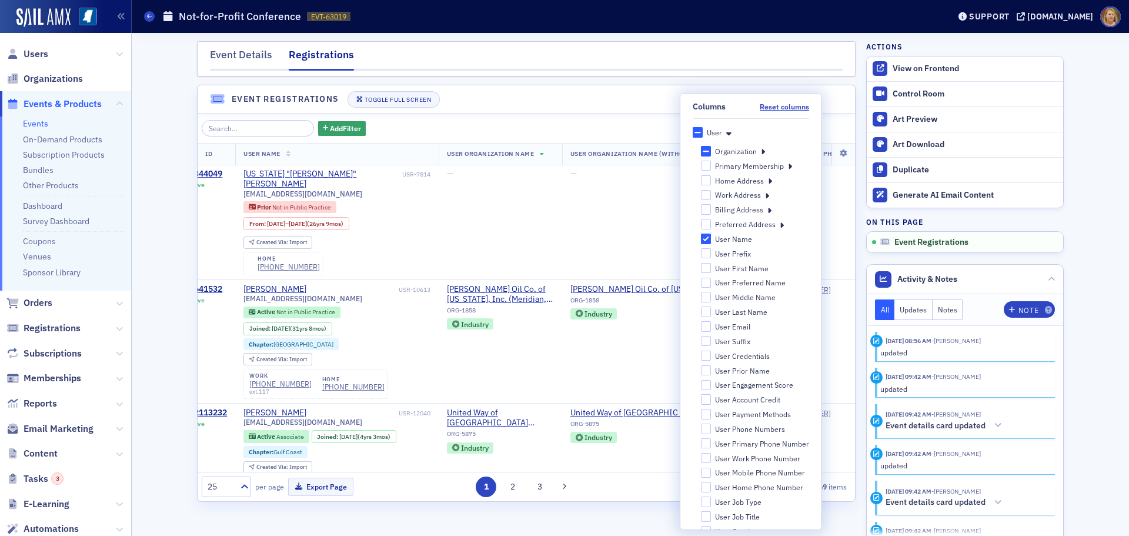
scroll to position [0, 28]
click at [559, 347] on td "Dixie Oil Co. of Alabama, Inc. (Meridian, MS) ORG-1858 Industry" at bounding box center [503, 340] width 123 height 123
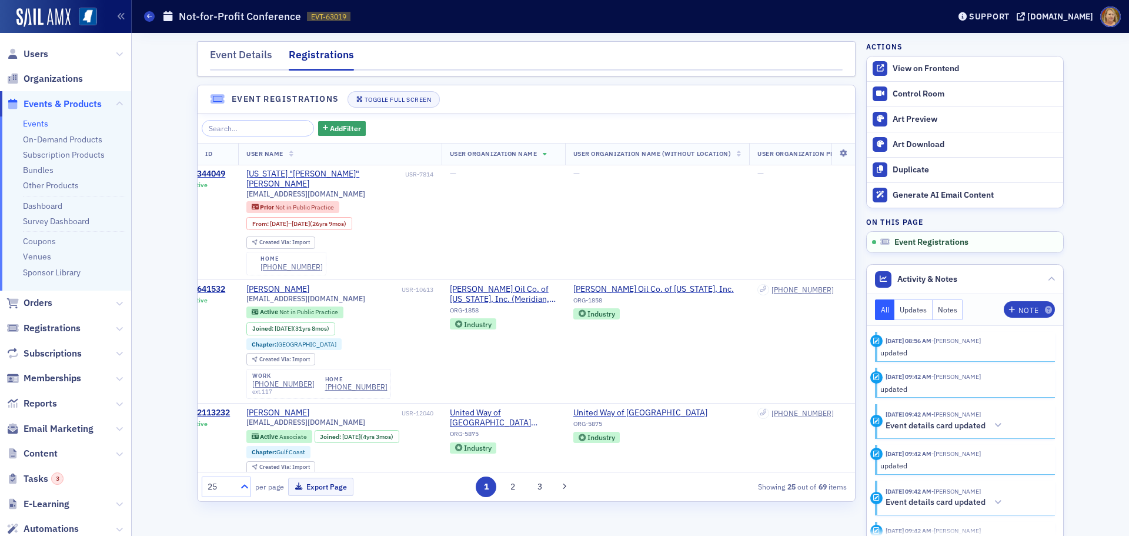
click at [242, 483] on icon at bounding box center [245, 486] width 12 height 12
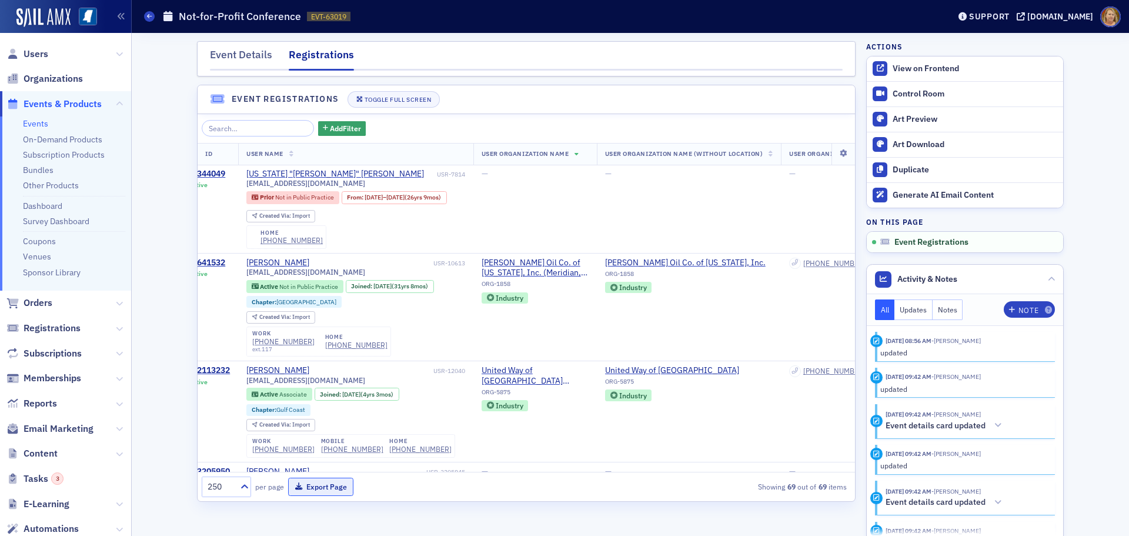
click at [343, 484] on button "Export Page" at bounding box center [320, 486] width 65 height 18
click at [228, 53] on div "Event Details" at bounding box center [241, 58] width 62 height 22
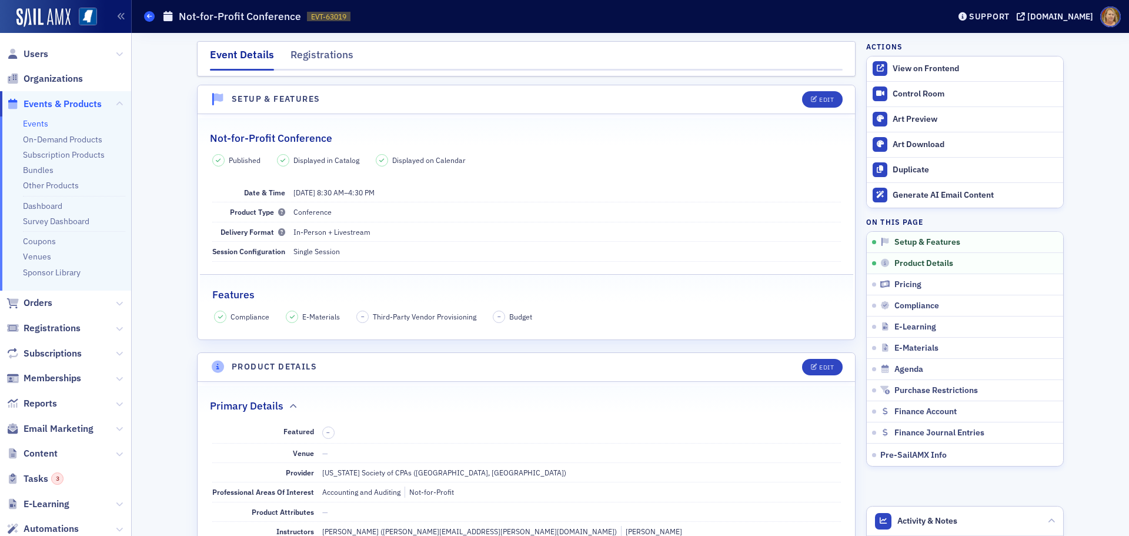
click at [150, 12] on span at bounding box center [149, 16] width 11 height 11
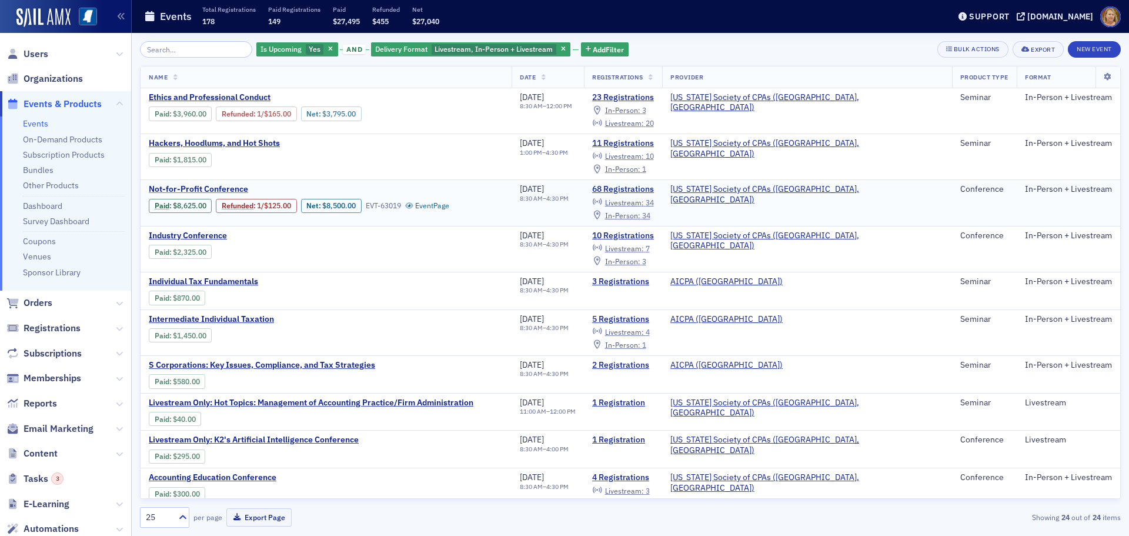
click at [192, 190] on span "Not-for-Profit Conference" at bounding box center [248, 189] width 198 height 11
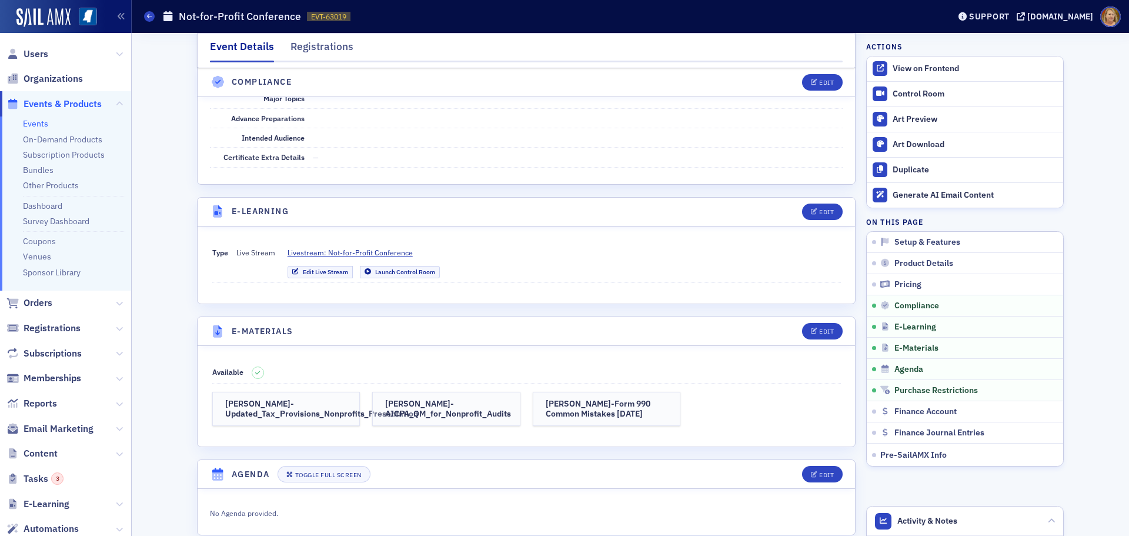
scroll to position [2293, 0]
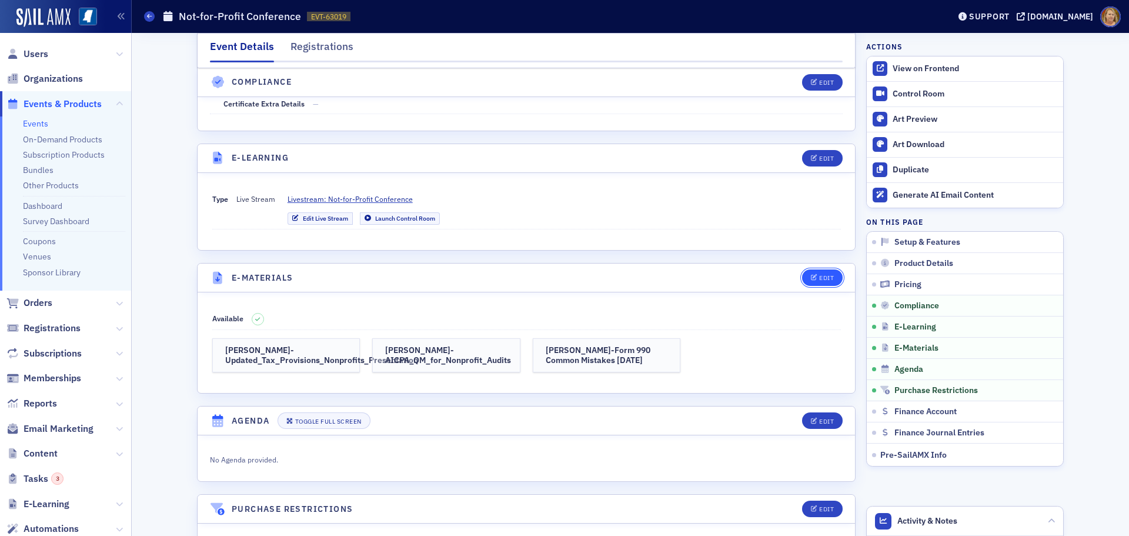
click at [811, 275] on icon "button" at bounding box center [814, 278] width 7 height 6
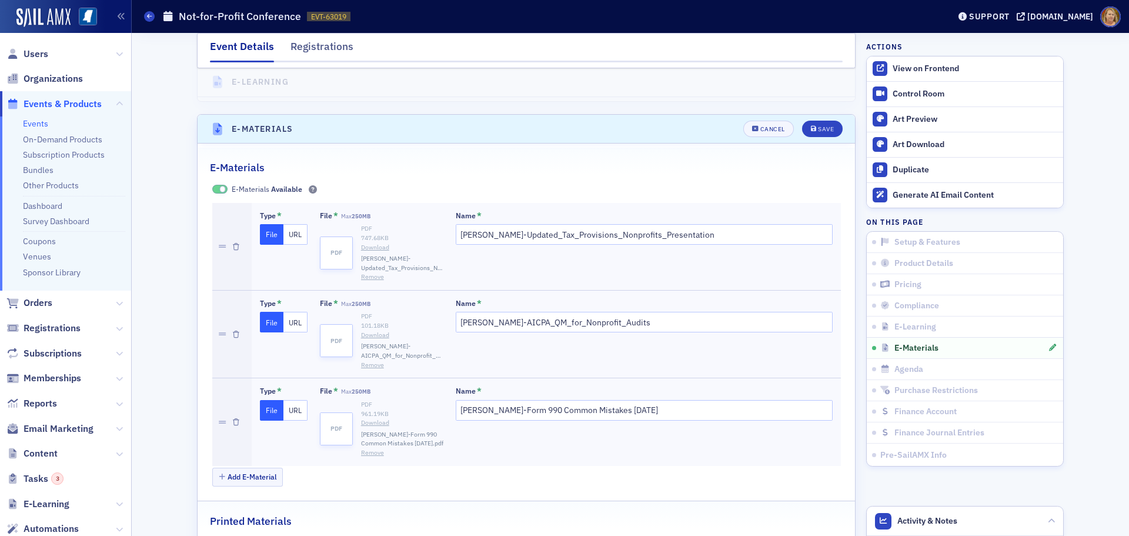
scroll to position [2442, 0]
click at [268, 467] on button "Add E-Material" at bounding box center [247, 476] width 71 height 18
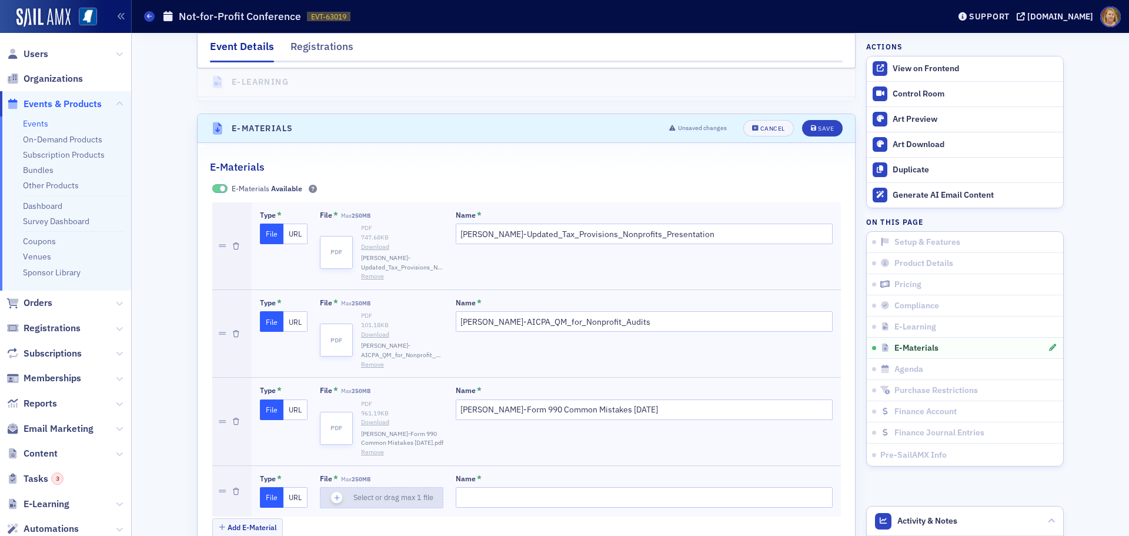
click at [332, 492] on icon "button" at bounding box center [337, 497] width 11 height 11
type input "Blair-UBIT Presentation"
type input "Baylea-HB 1344 One Pager"
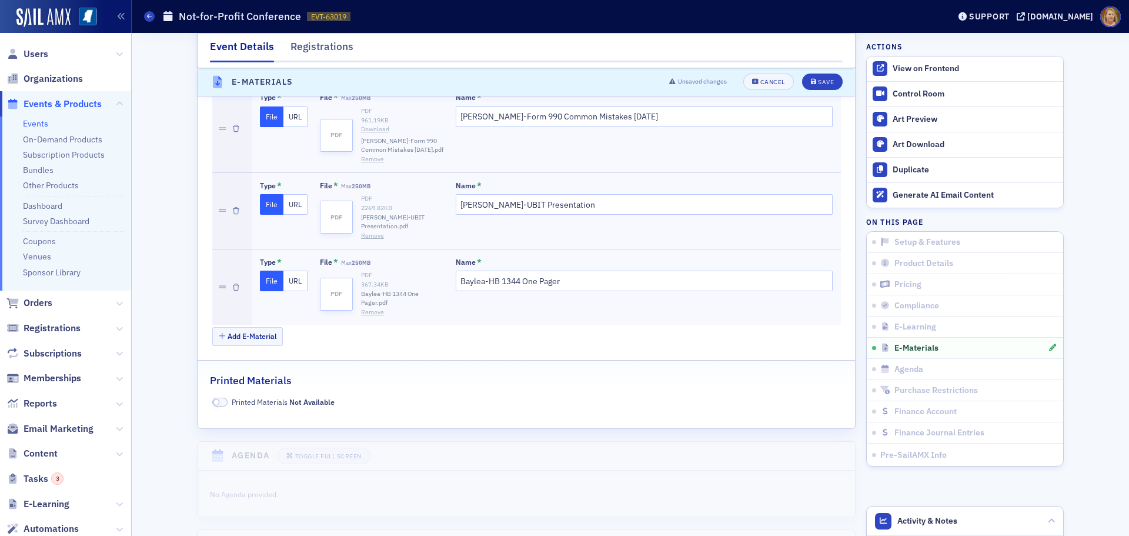
scroll to position [2736, 0]
click at [260, 326] on button "Add E-Material" at bounding box center [247, 335] width 71 height 18
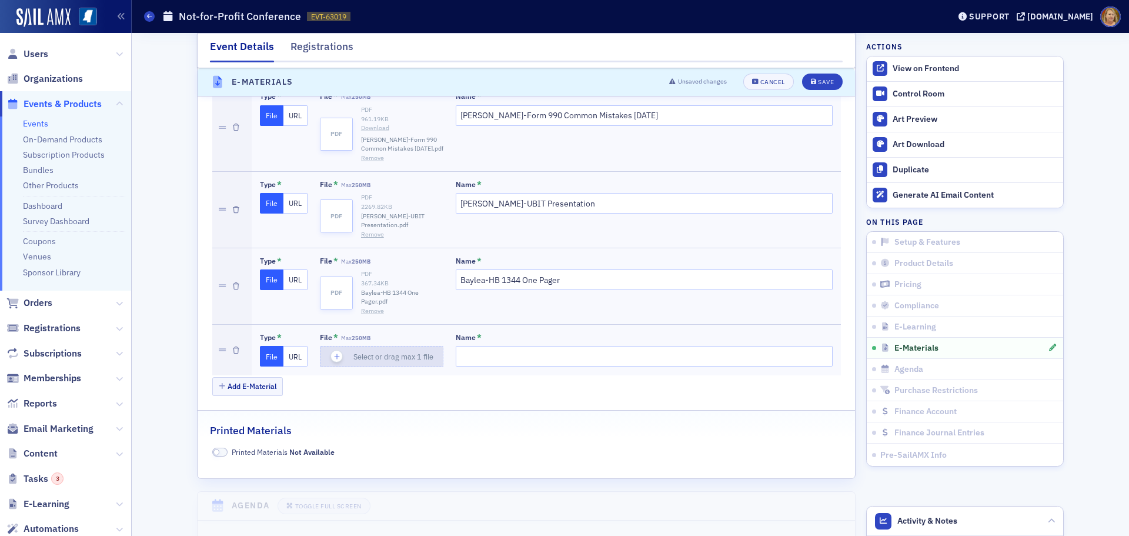
click at [336, 351] on icon "button" at bounding box center [337, 356] width 11 height 11
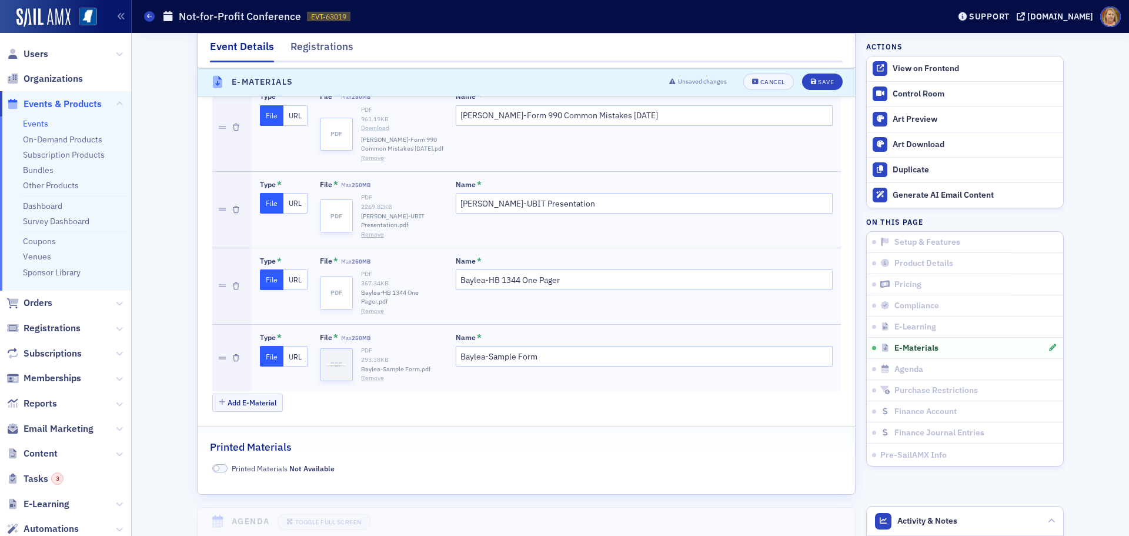
type input "Baylea-Sample Form"
click at [262, 393] on button "Add E-Material" at bounding box center [247, 402] width 71 height 18
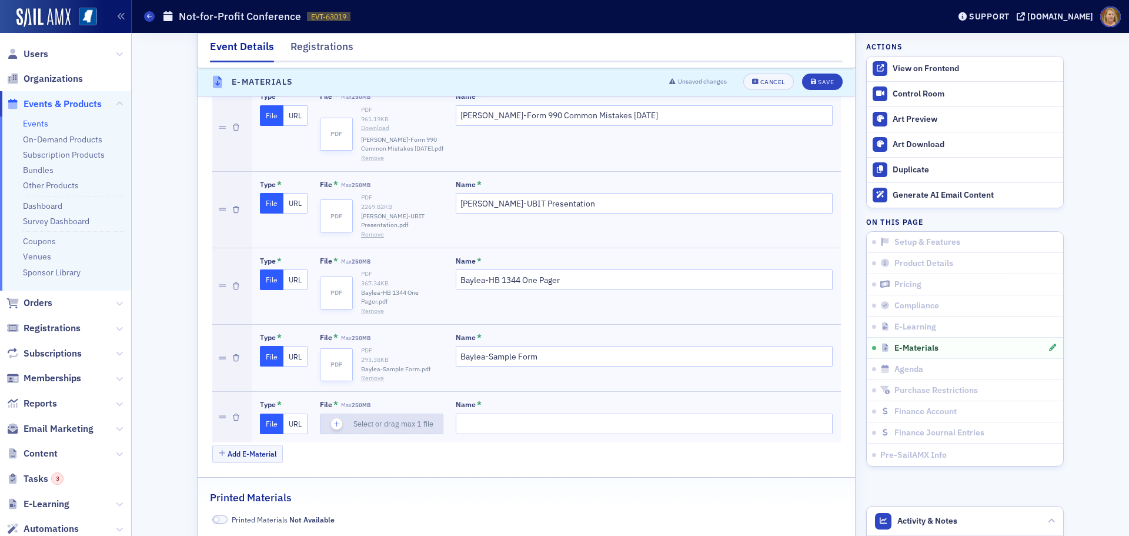
click at [332, 419] on icon "button" at bounding box center [337, 424] width 11 height 11
type input "Amy Honeycutt-Marketing-as-a-Strategic-Driver-for-Nonprofit-Growth"
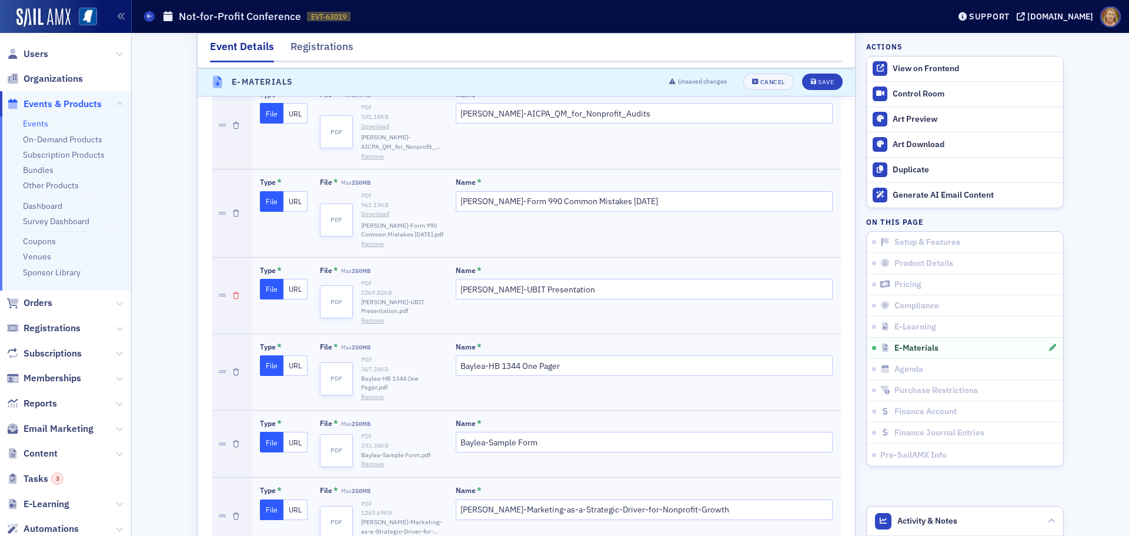
scroll to position [2677, 0]
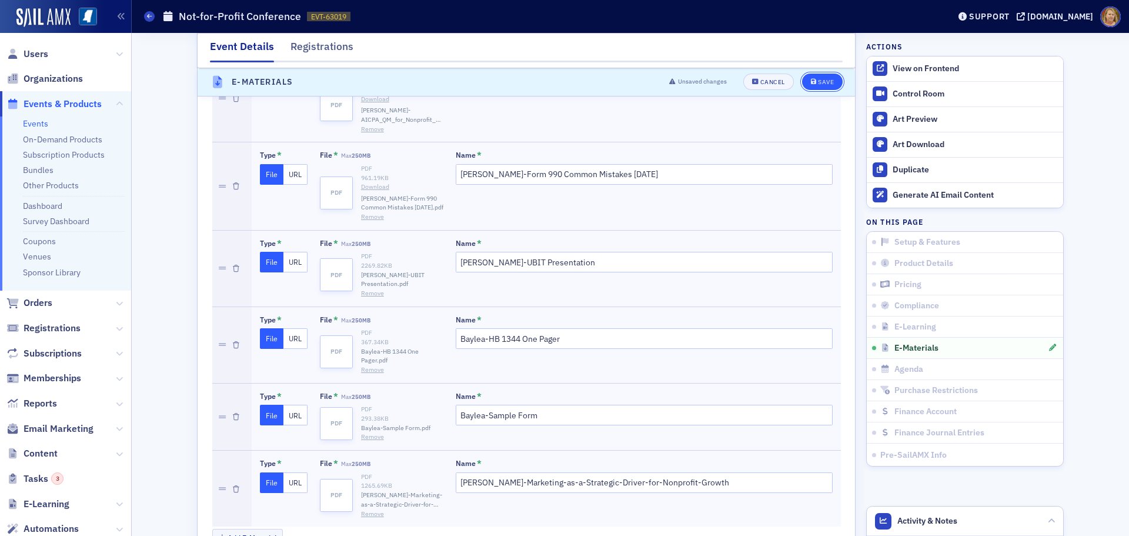
click at [819, 83] on div "Save" at bounding box center [826, 82] width 16 height 6
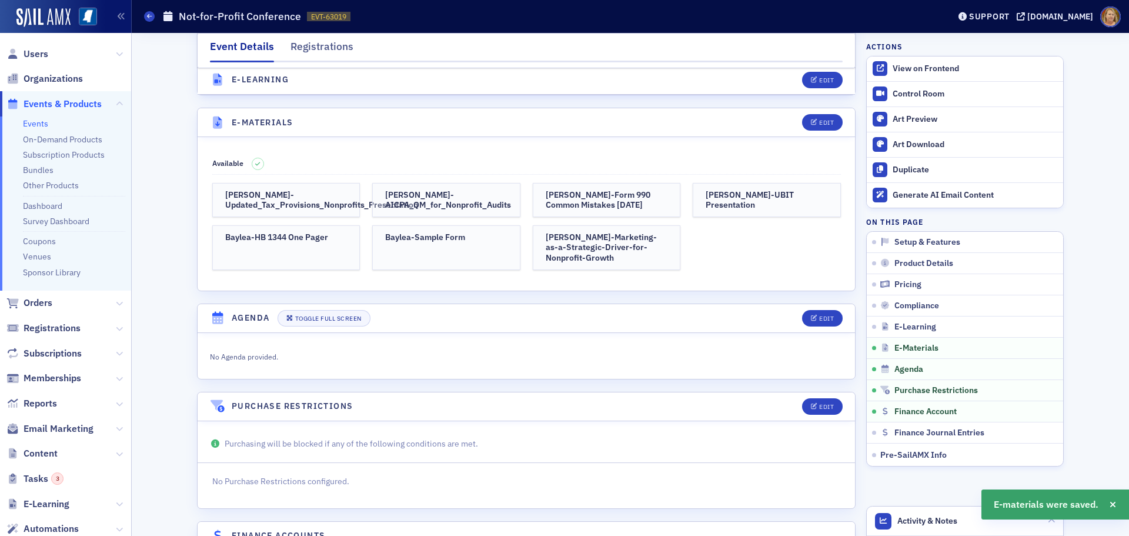
scroll to position [2442, 0]
